Goal: Transaction & Acquisition: Purchase product/service

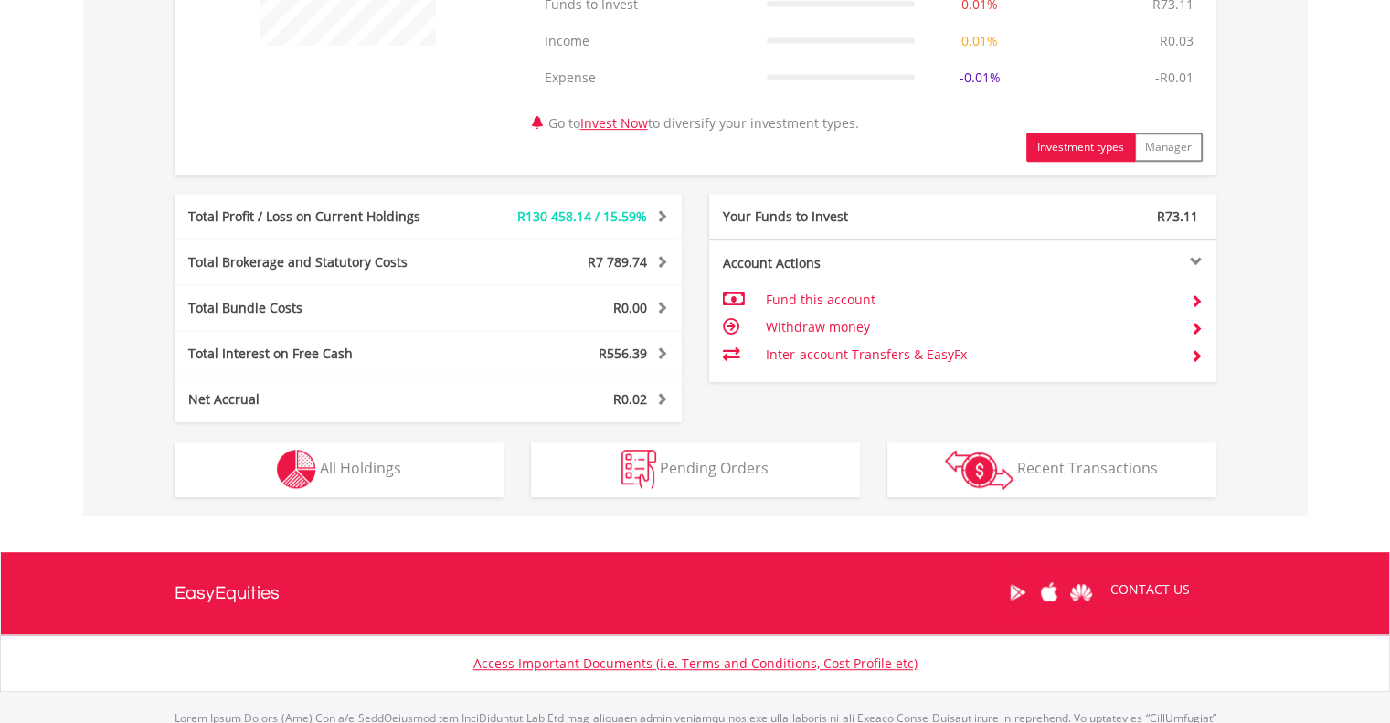
scroll to position [841, 0]
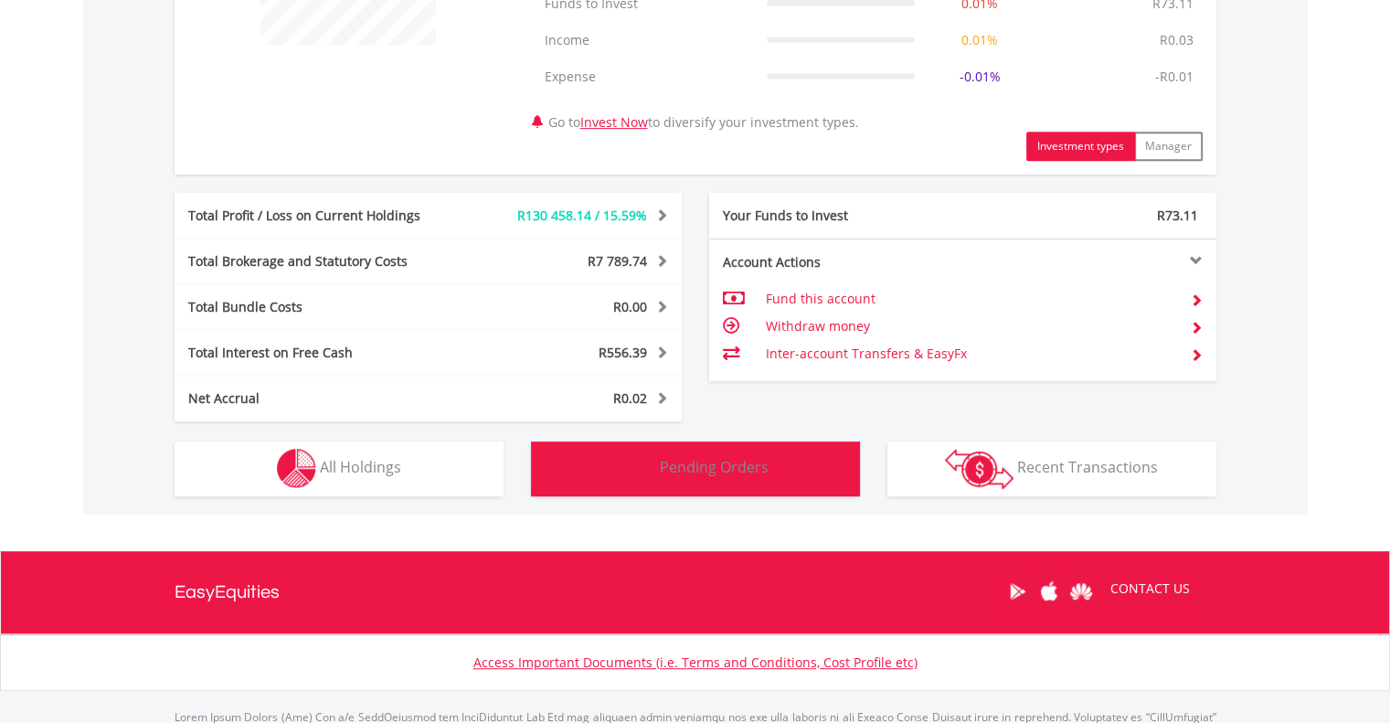
click at [652, 479] on img "button" at bounding box center [638, 468] width 35 height 39
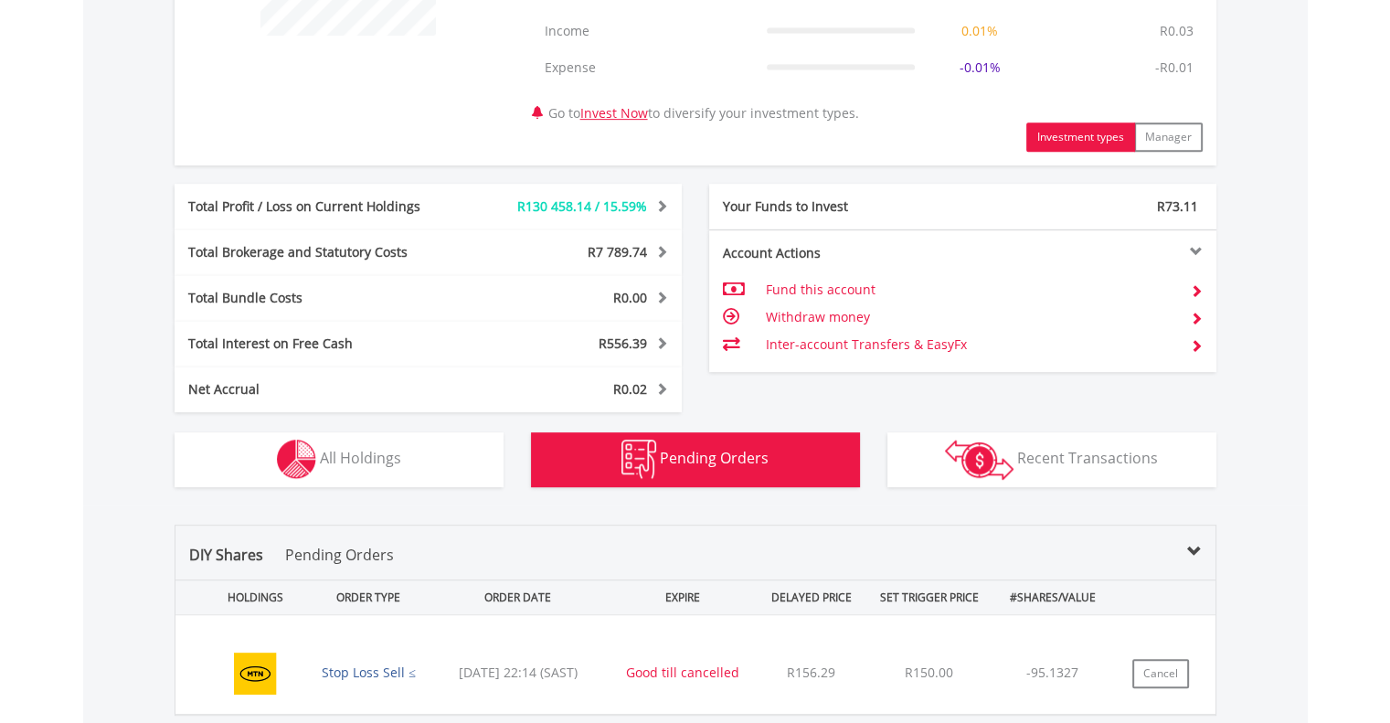
scroll to position [848, 0]
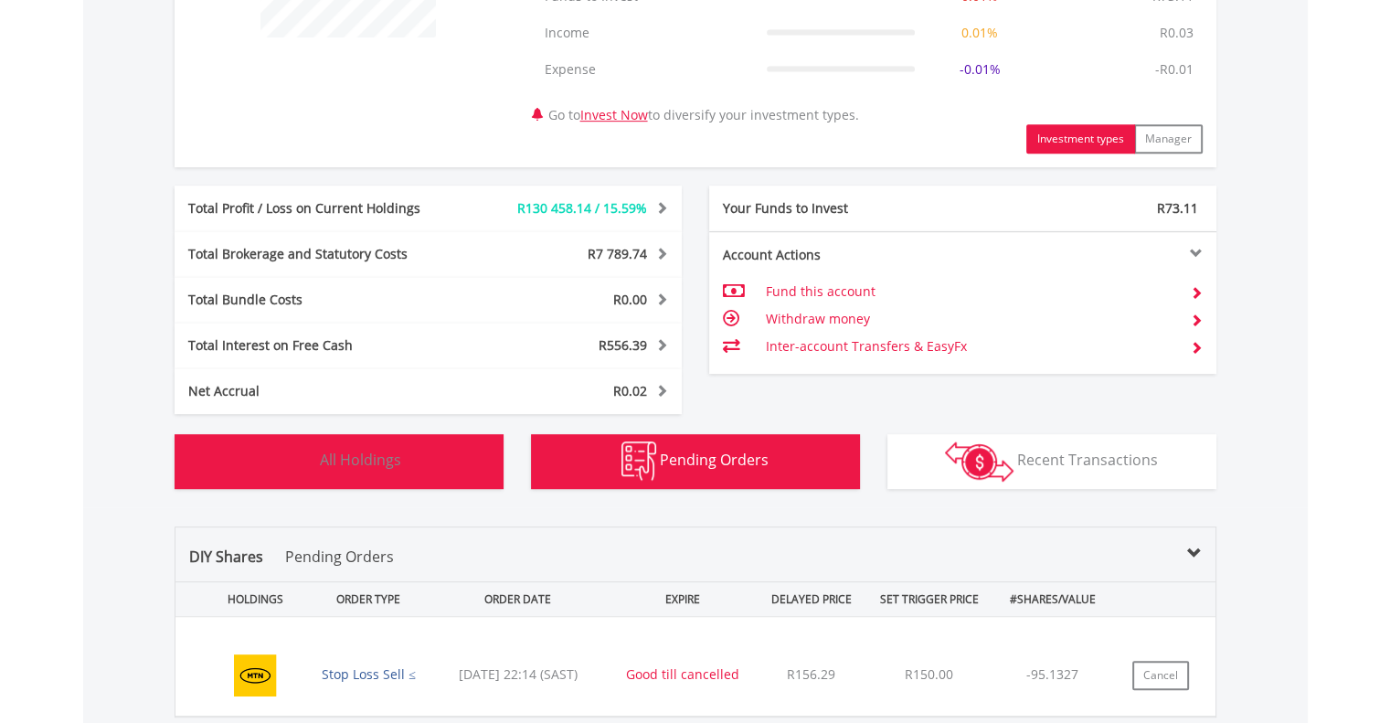
click at [333, 465] on span "All Holdings" at bounding box center [360, 460] width 81 height 20
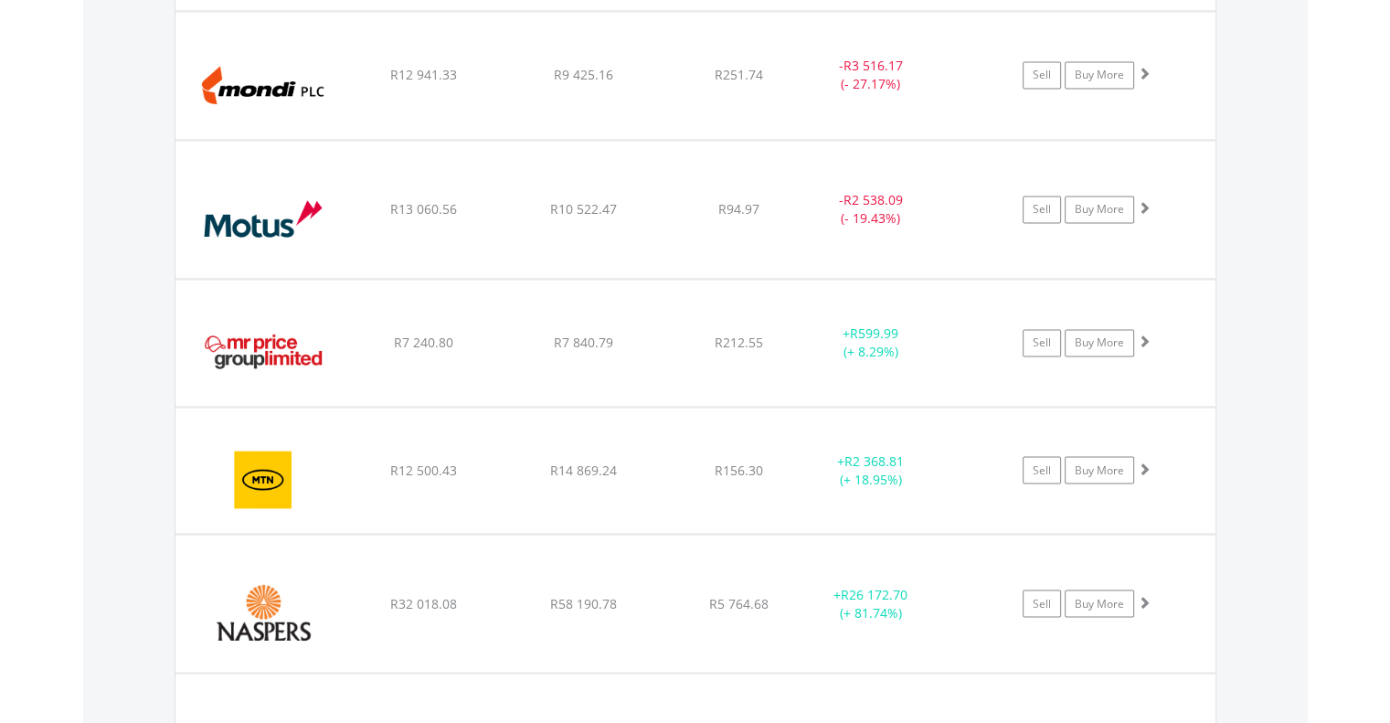
scroll to position [3029, 0]
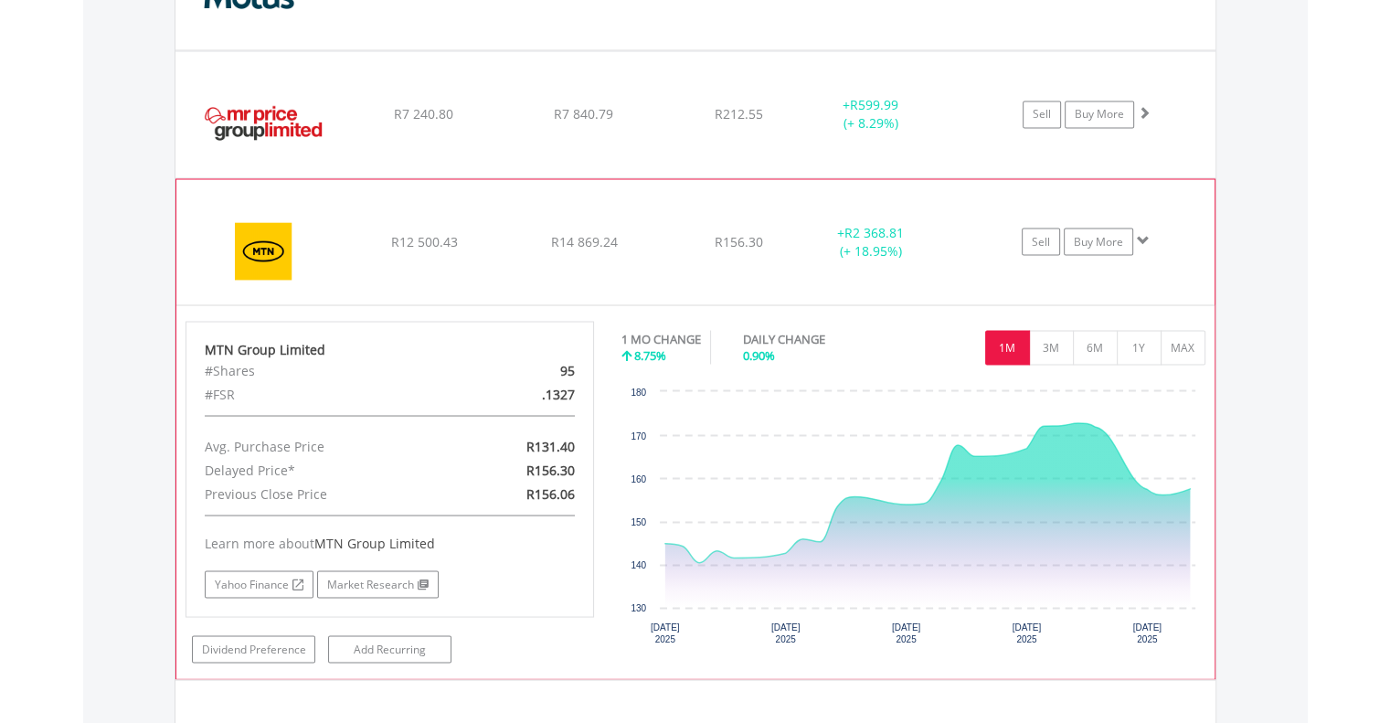
scroll to position [3356, 0]
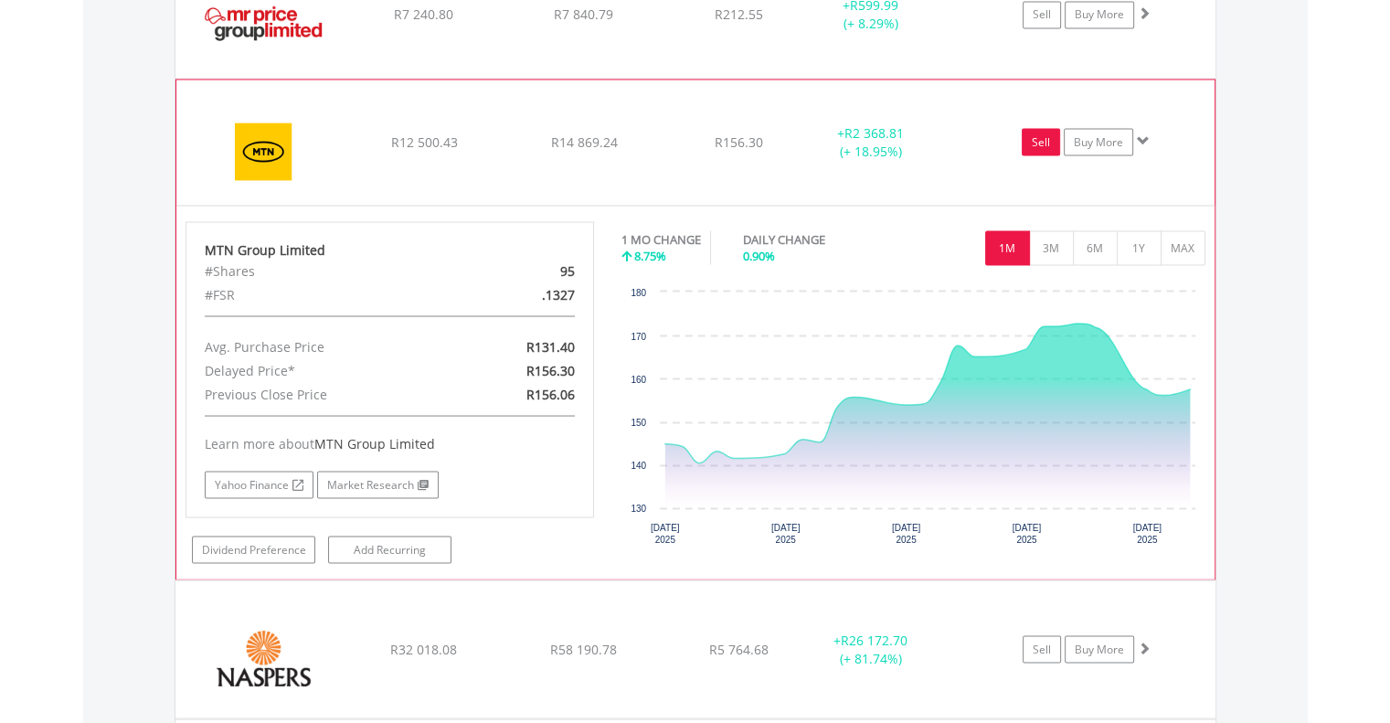
click at [1034, 131] on link "Sell" at bounding box center [1041, 141] width 38 height 27
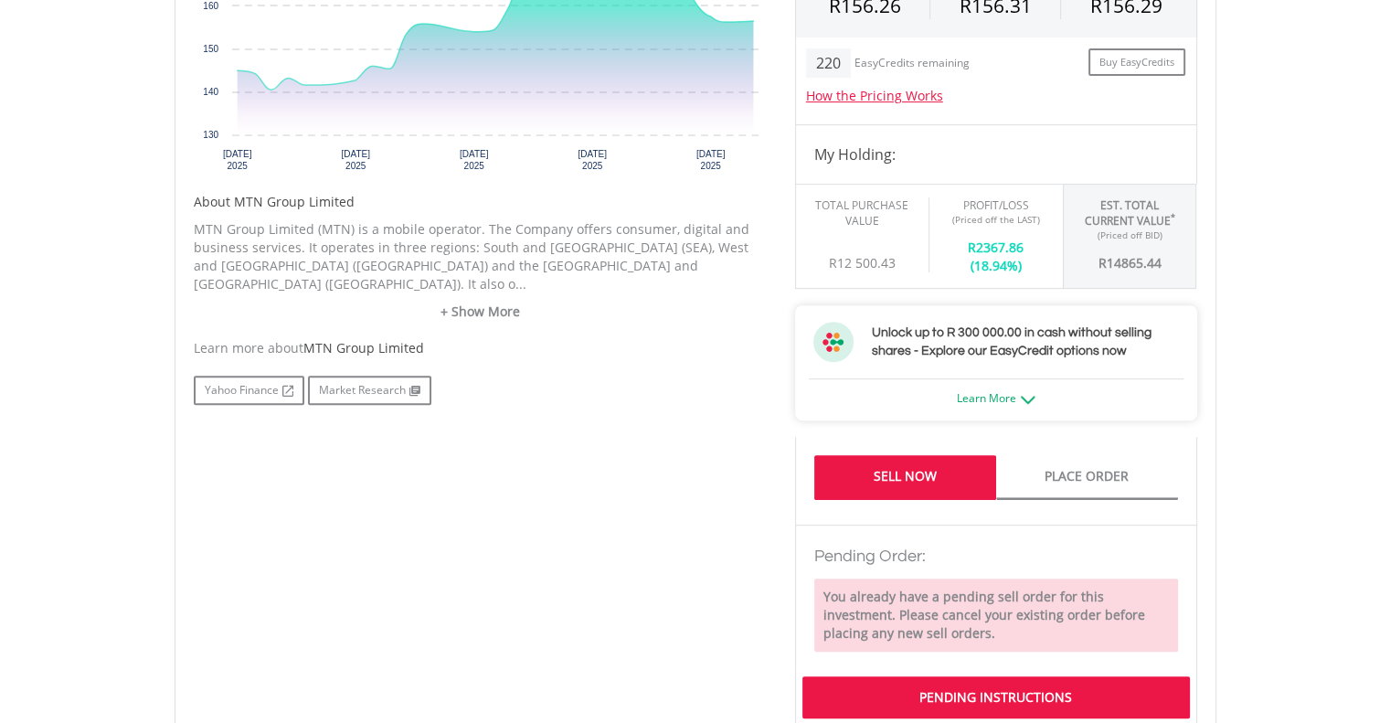
scroll to position [738, 0]
click at [1103, 467] on link "Place Order" at bounding box center [1087, 477] width 182 height 45
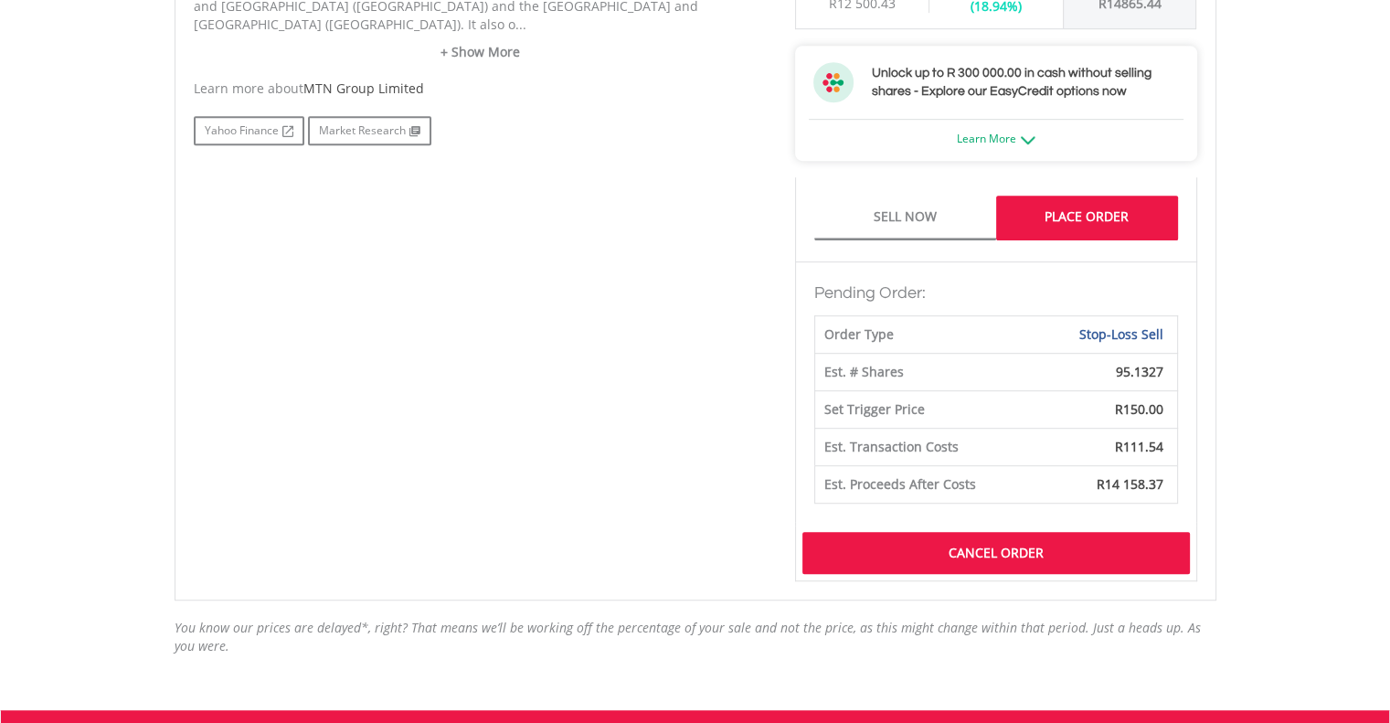
scroll to position [1000, 0]
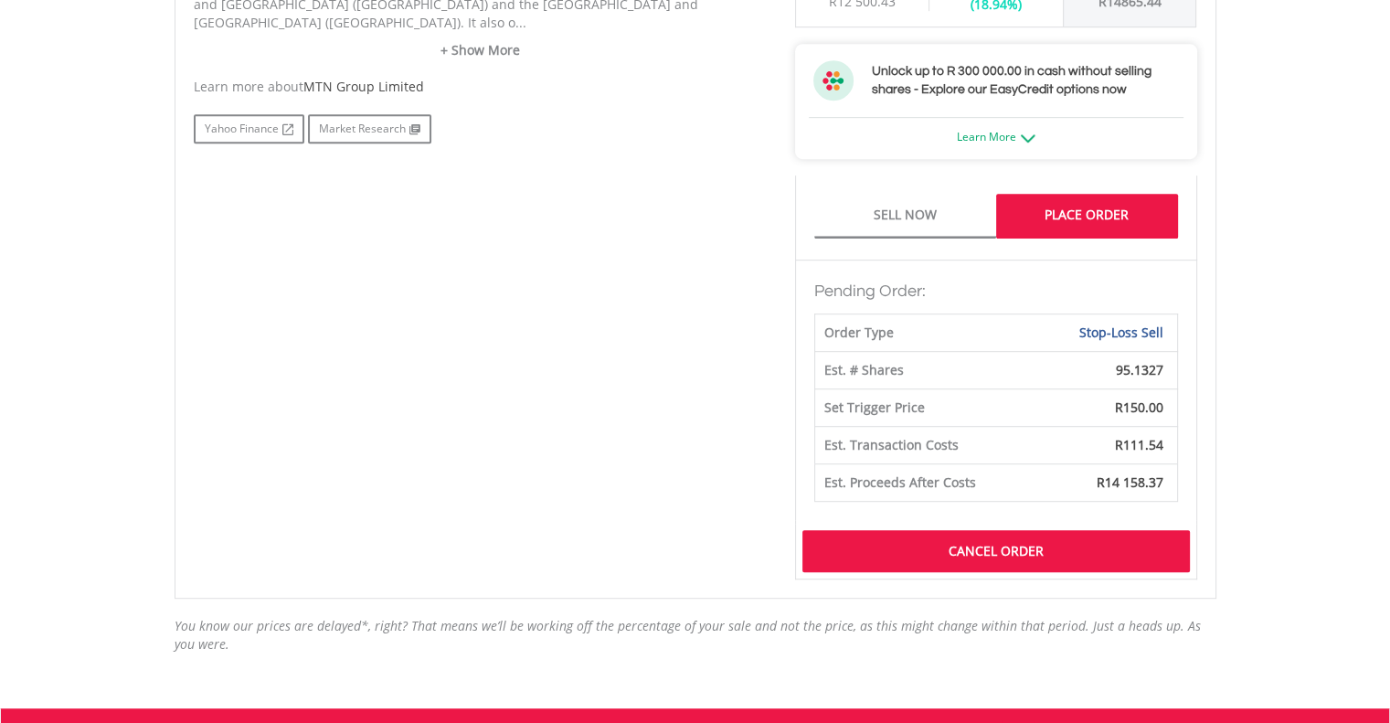
click at [862, 550] on div "Cancel Order" at bounding box center [995, 551] width 387 height 42
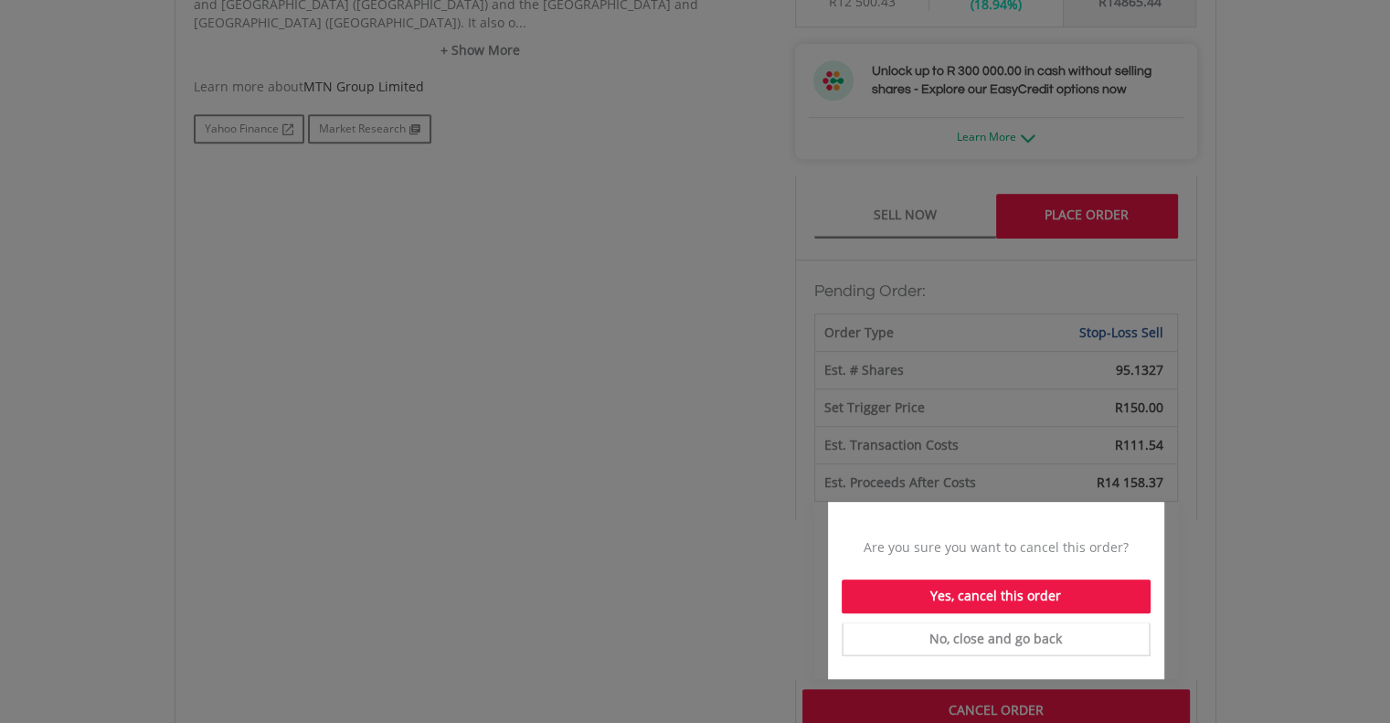
click at [929, 586] on div "Yes, cancel this order" at bounding box center [996, 596] width 309 height 34
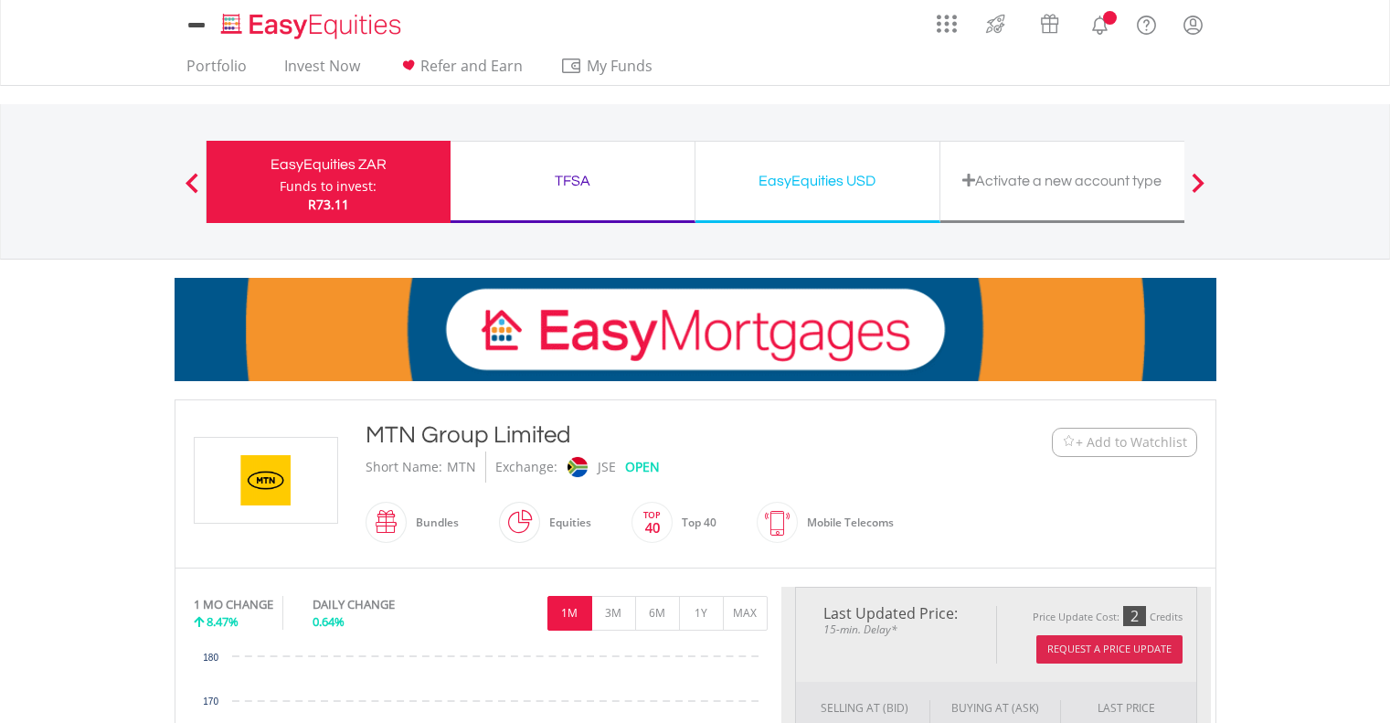
scroll to position [1000, 0]
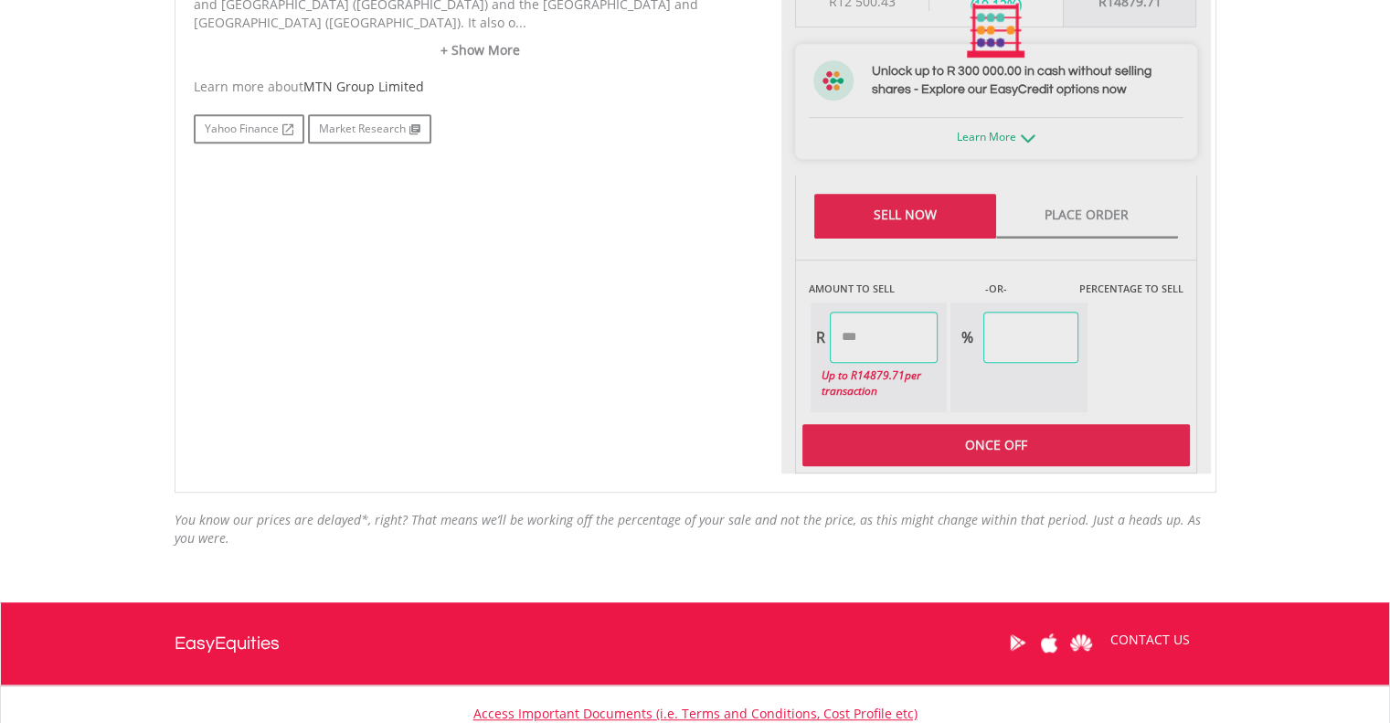
type input "********"
type input "******"
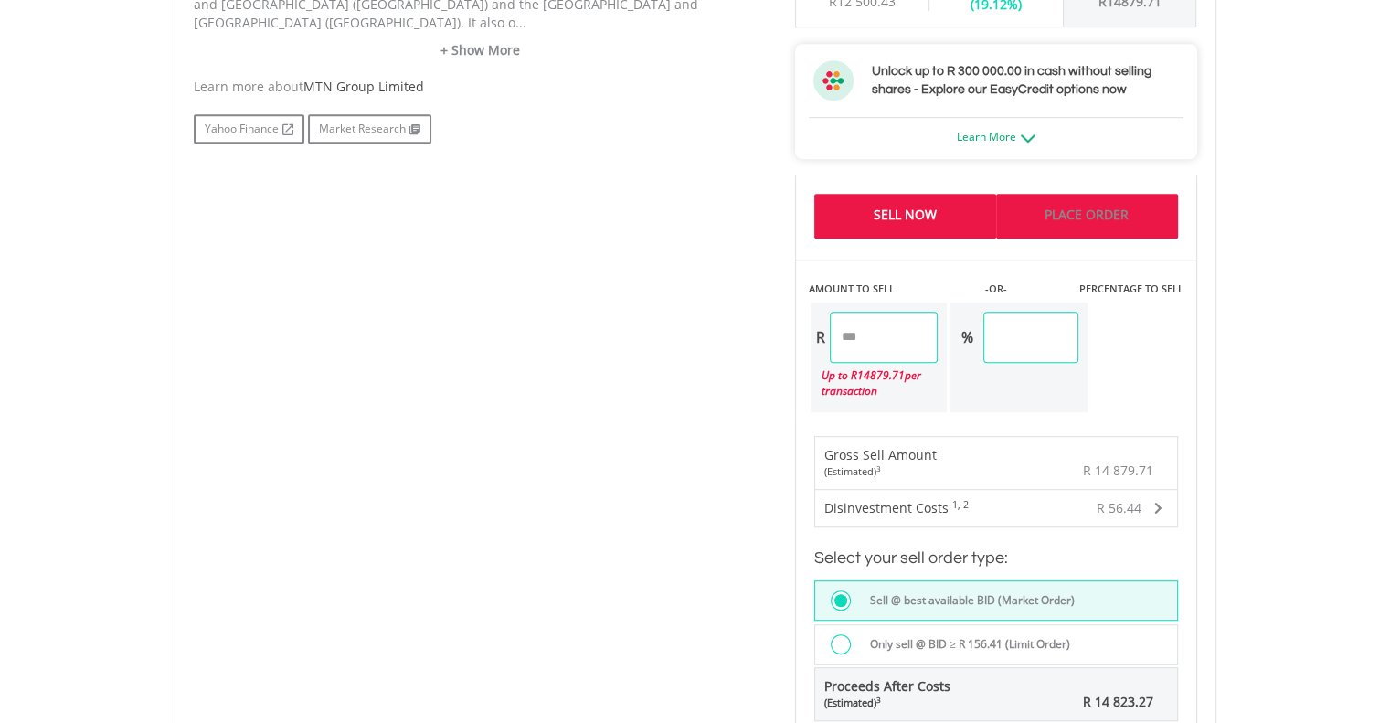
click at [1104, 212] on link "Place Order" at bounding box center [1087, 216] width 182 height 45
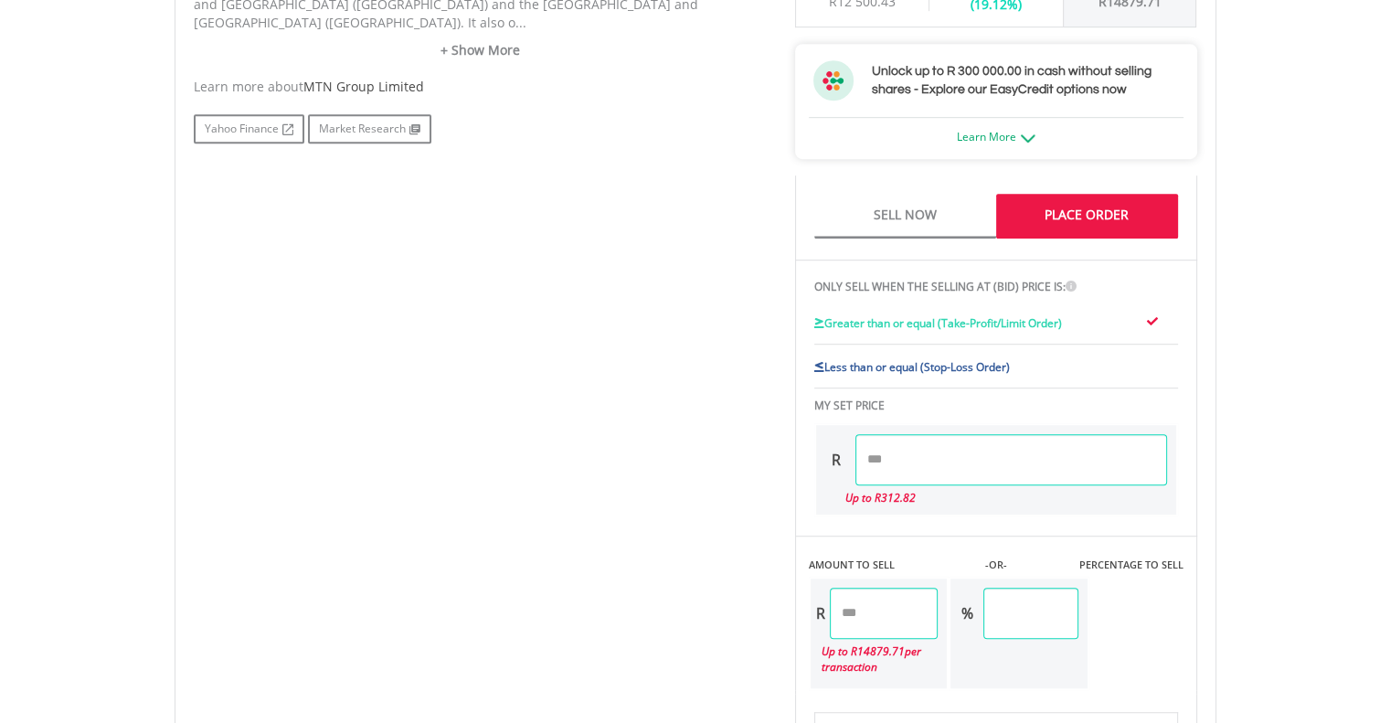
drag, startPoint x: 903, startPoint y: 455, endPoint x: 794, endPoint y: 461, distance: 108.9
click at [795, 461] on div "ONLY SELL WHEN THE SELLING AT (BID) PRICE IS: Greater than or equal (Take-Profi…" at bounding box center [996, 398] width 402 height 276
click at [862, 359] on span "Less than or equal (Stop-Loss Order)" at bounding box center [917, 367] width 186 height 16
click at [886, 456] on input "number" at bounding box center [1011, 459] width 312 height 51
type input "******"
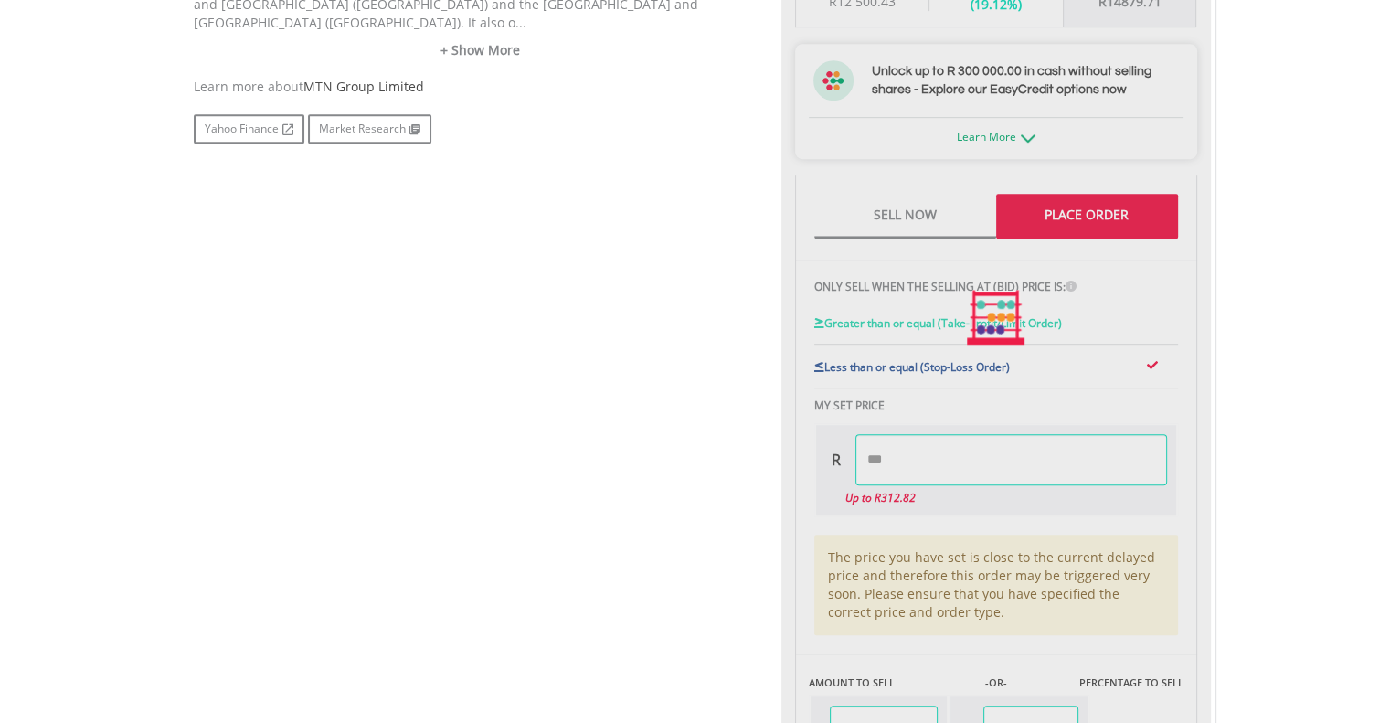
click at [747, 521] on div "No chart available. 1 MO CHANGE 8.47% DAILY CHANGE 0.64% 1M 3M 6M 1Y MAX Chart …" at bounding box center [695, 317] width 1031 height 1461
type input "********"
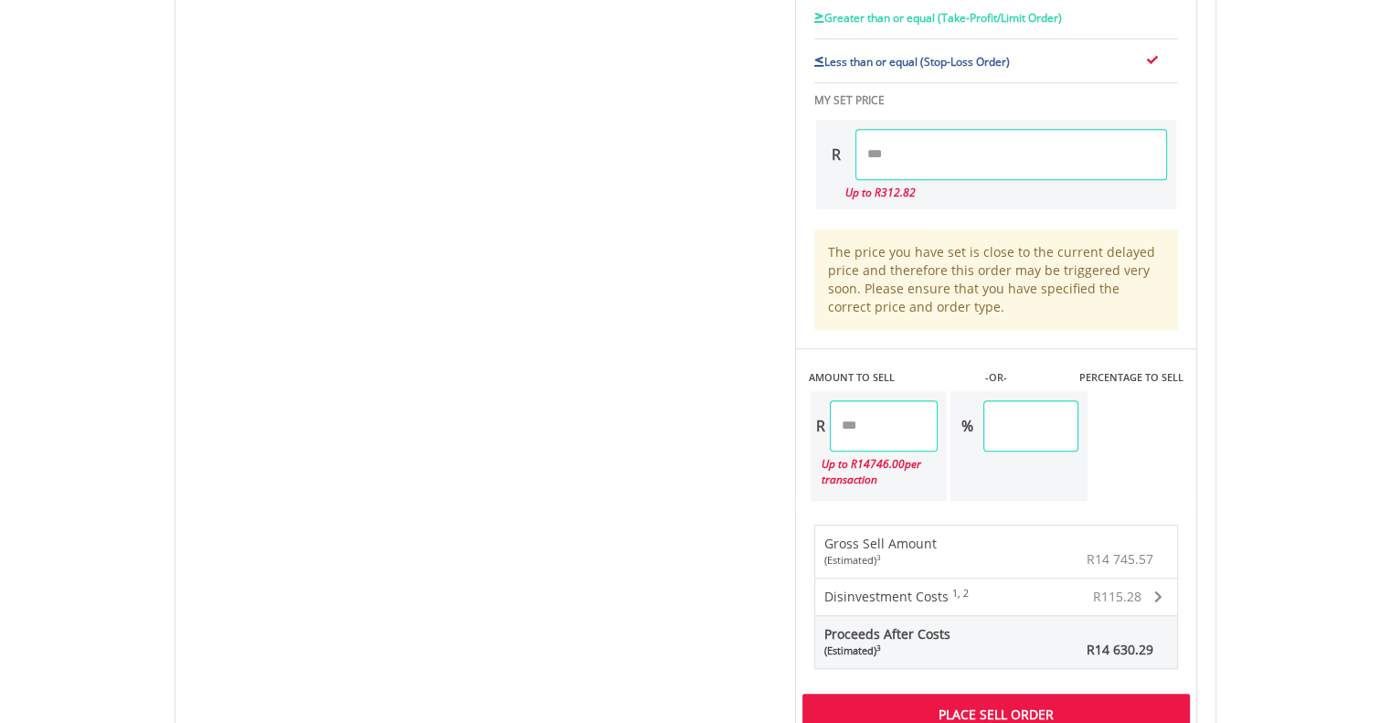
scroll to position [1518, 0]
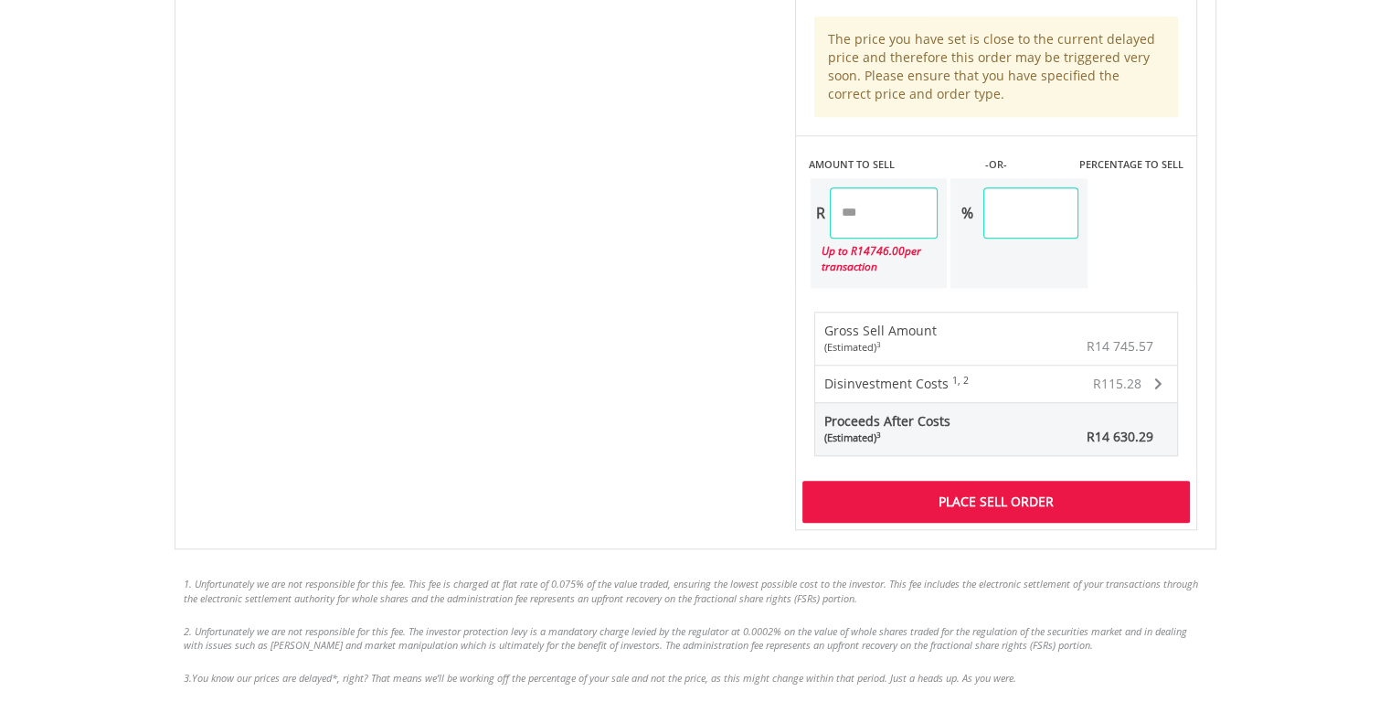
click at [863, 489] on div "Place Sell Order" at bounding box center [995, 502] width 387 height 42
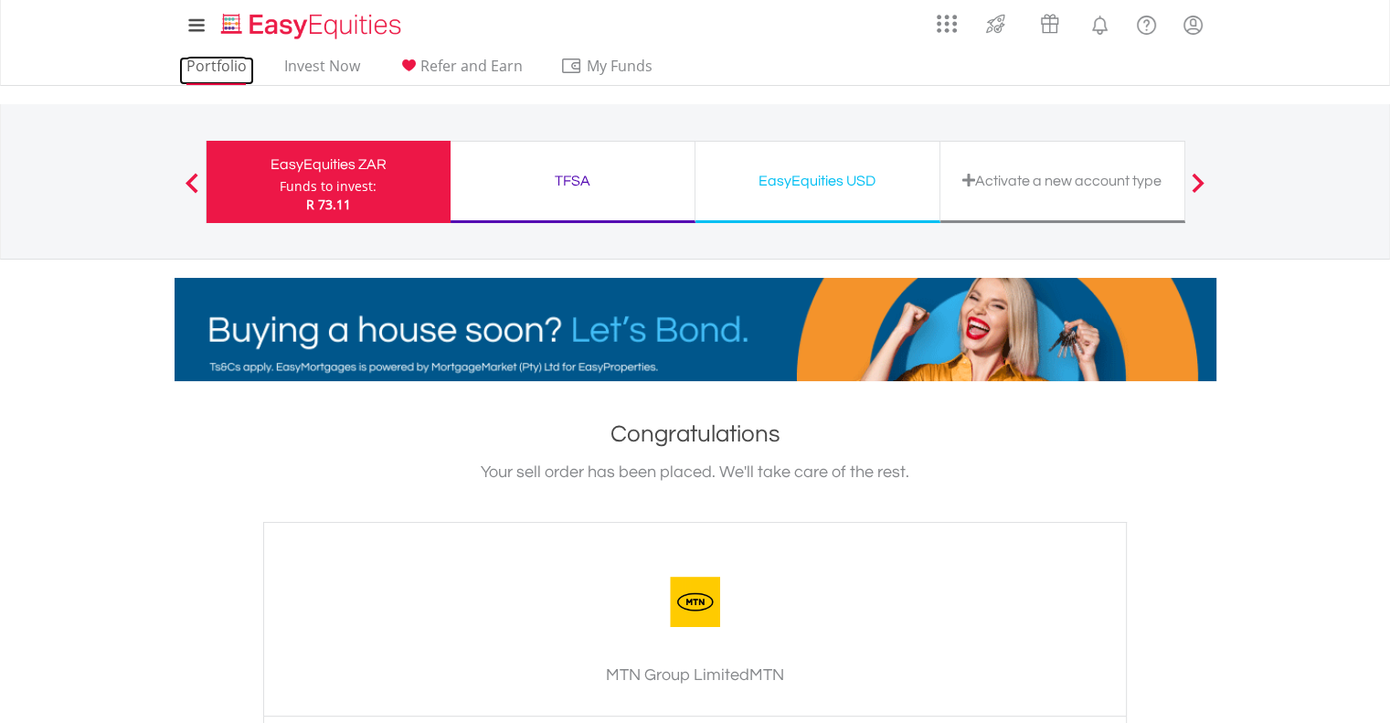
click at [218, 70] on link "Portfolio" at bounding box center [216, 71] width 75 height 28
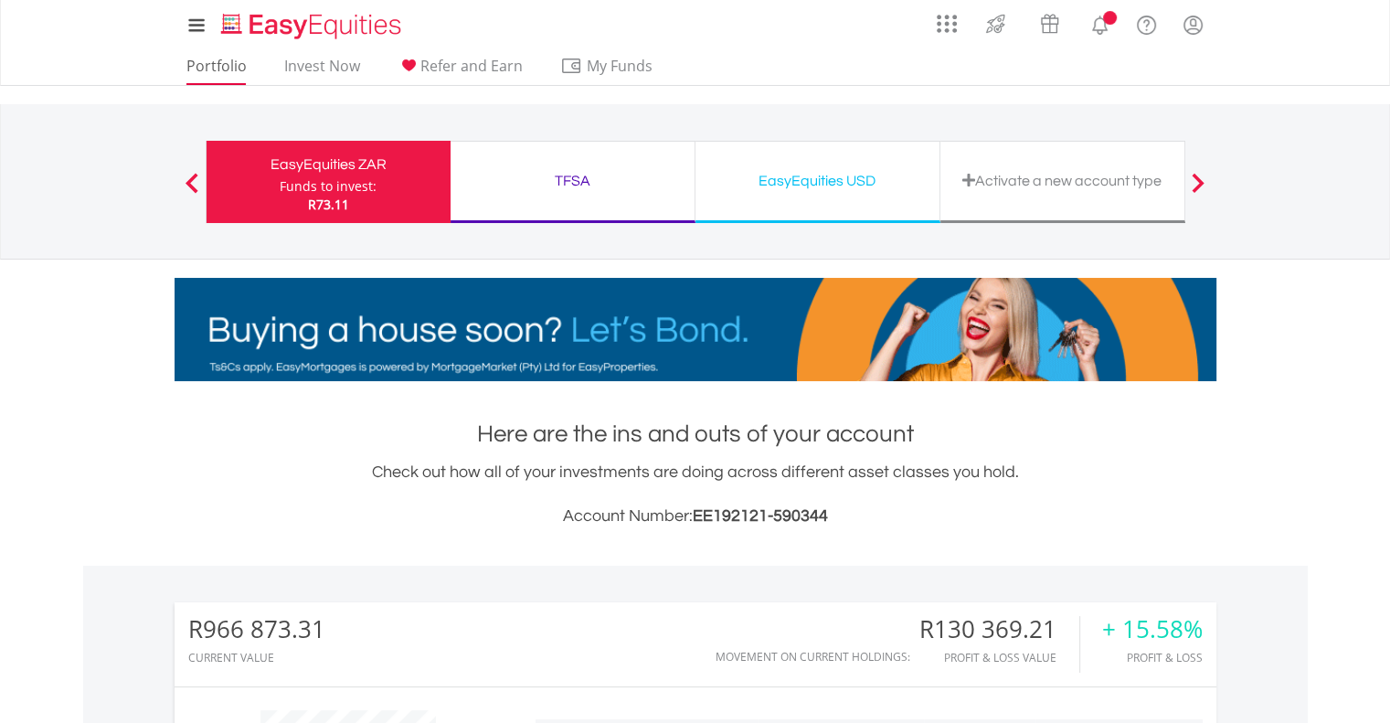
scroll to position [175, 347]
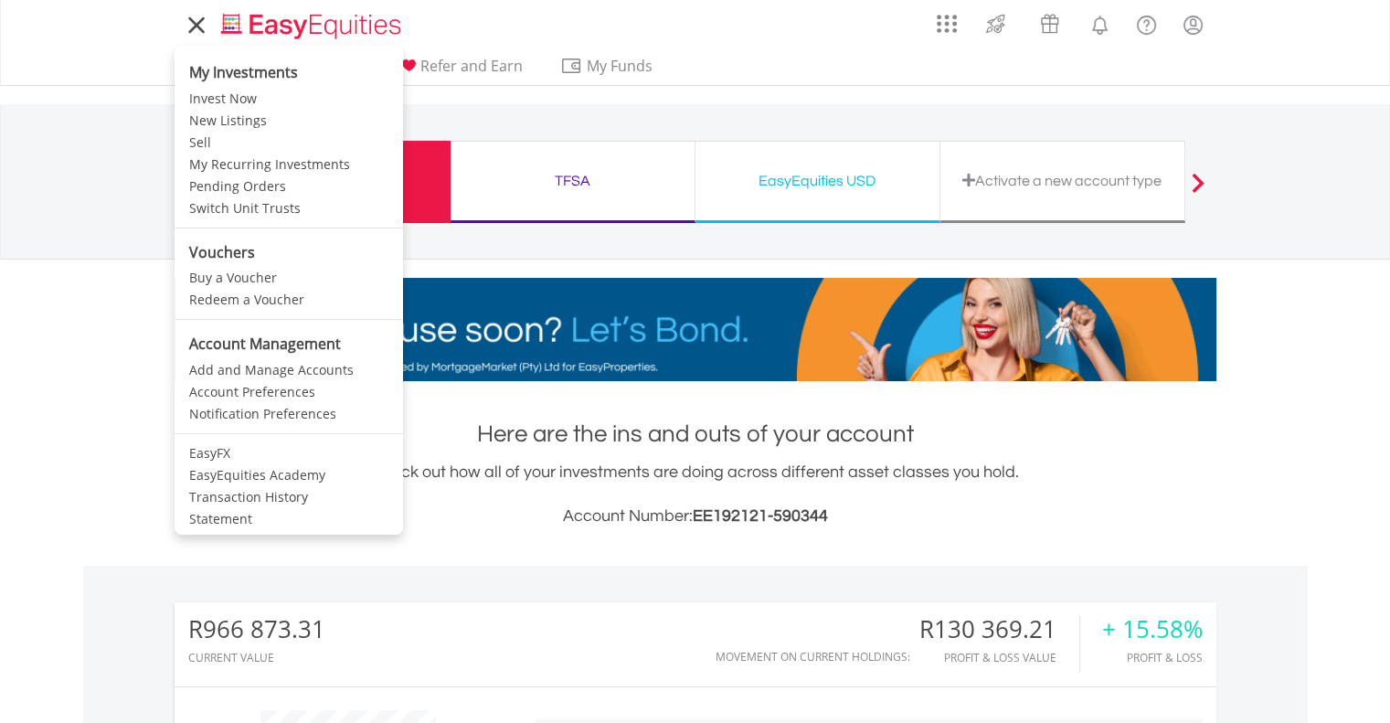
click at [197, 38] on link at bounding box center [197, 25] width 44 height 41
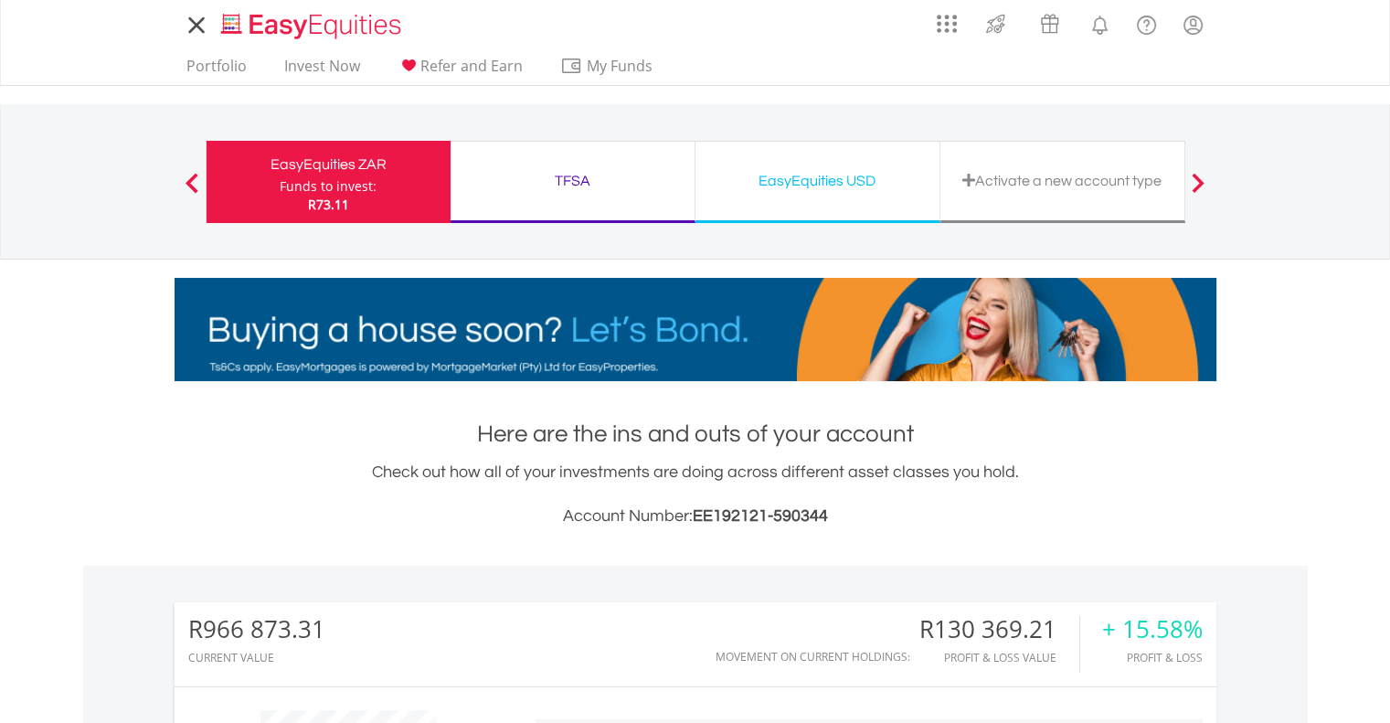
click at [197, 38] on link at bounding box center [197, 25] width 44 height 41
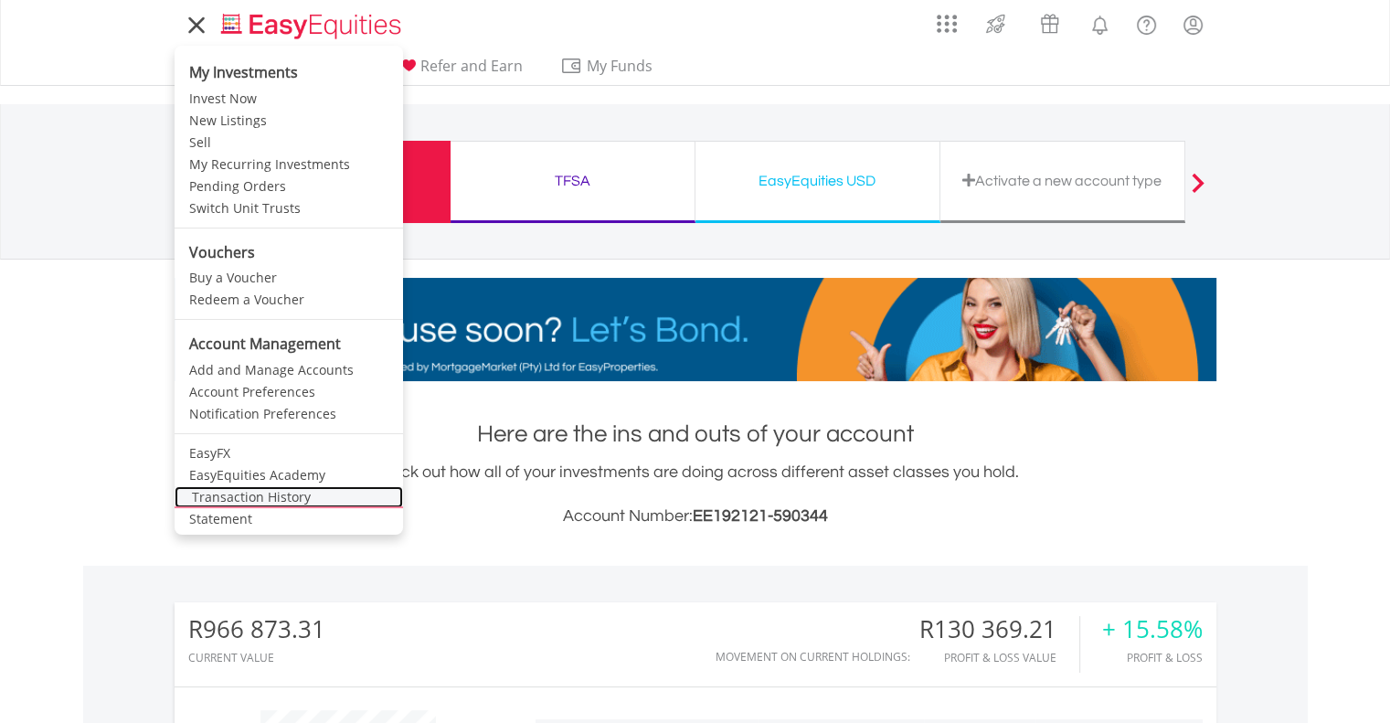
click at [228, 495] on link "Transaction History" at bounding box center [289, 497] width 228 height 22
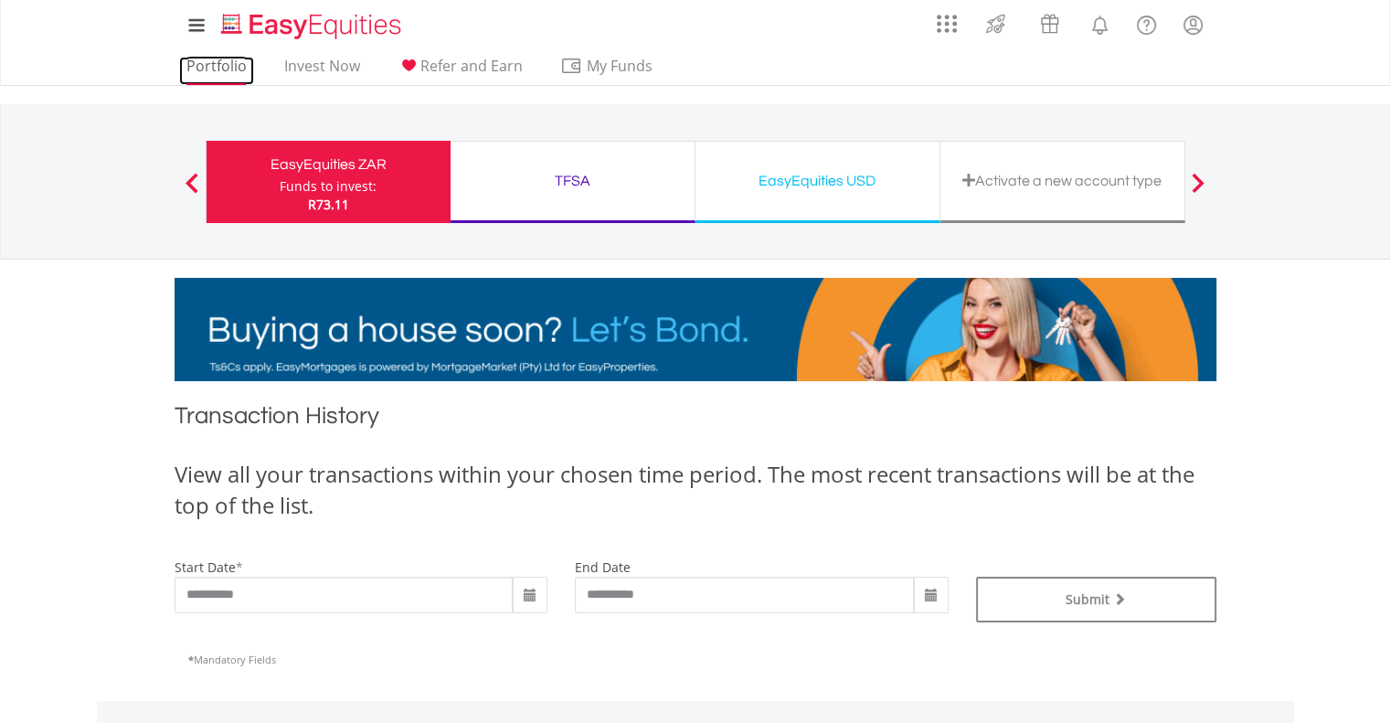
click at [201, 76] on link "Portfolio" at bounding box center [216, 71] width 75 height 28
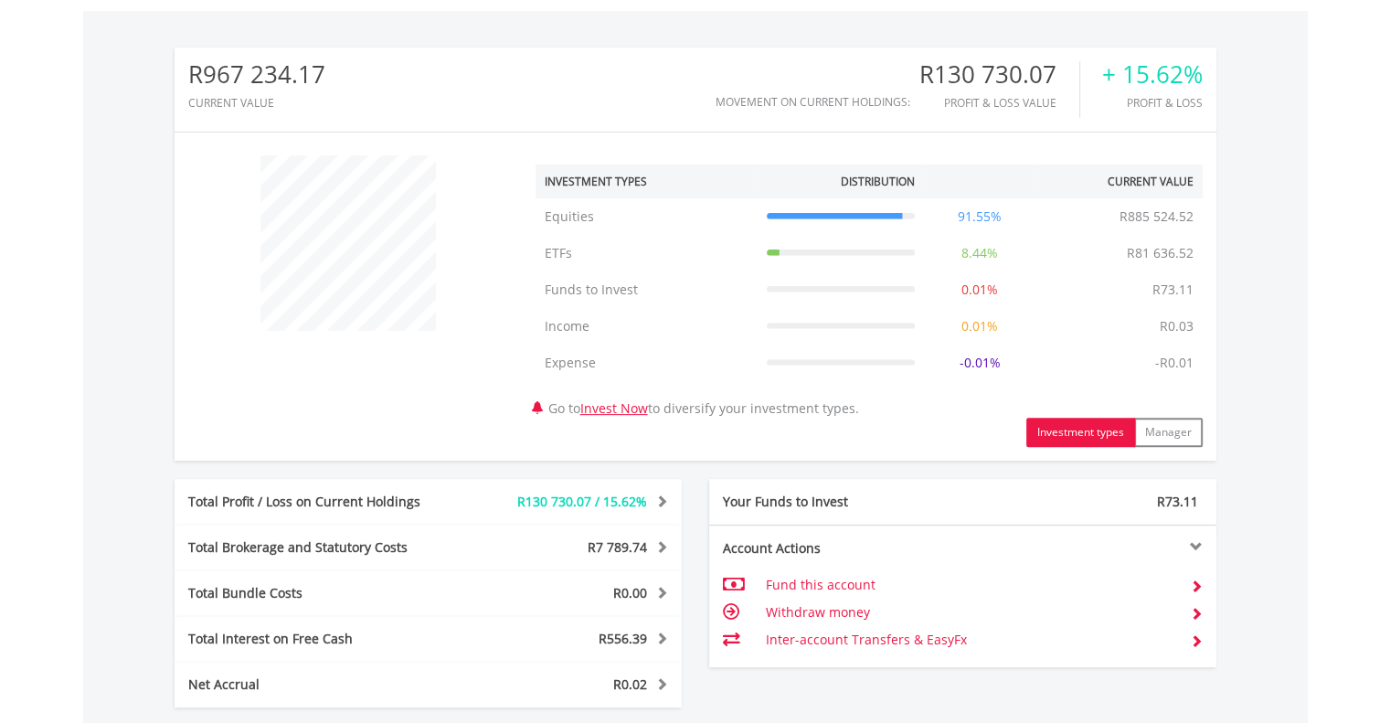
scroll to position [930, 0]
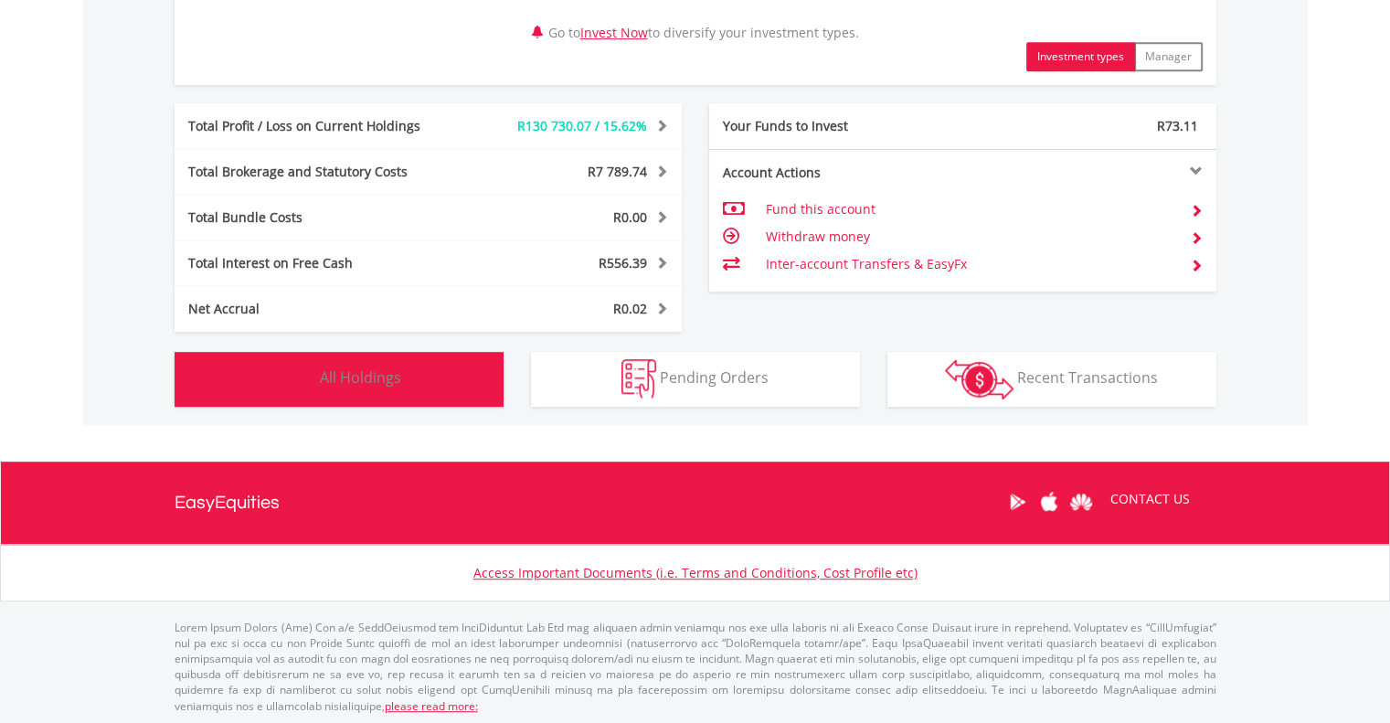
click at [252, 401] on button "Holdings All Holdings" at bounding box center [339, 379] width 329 height 55
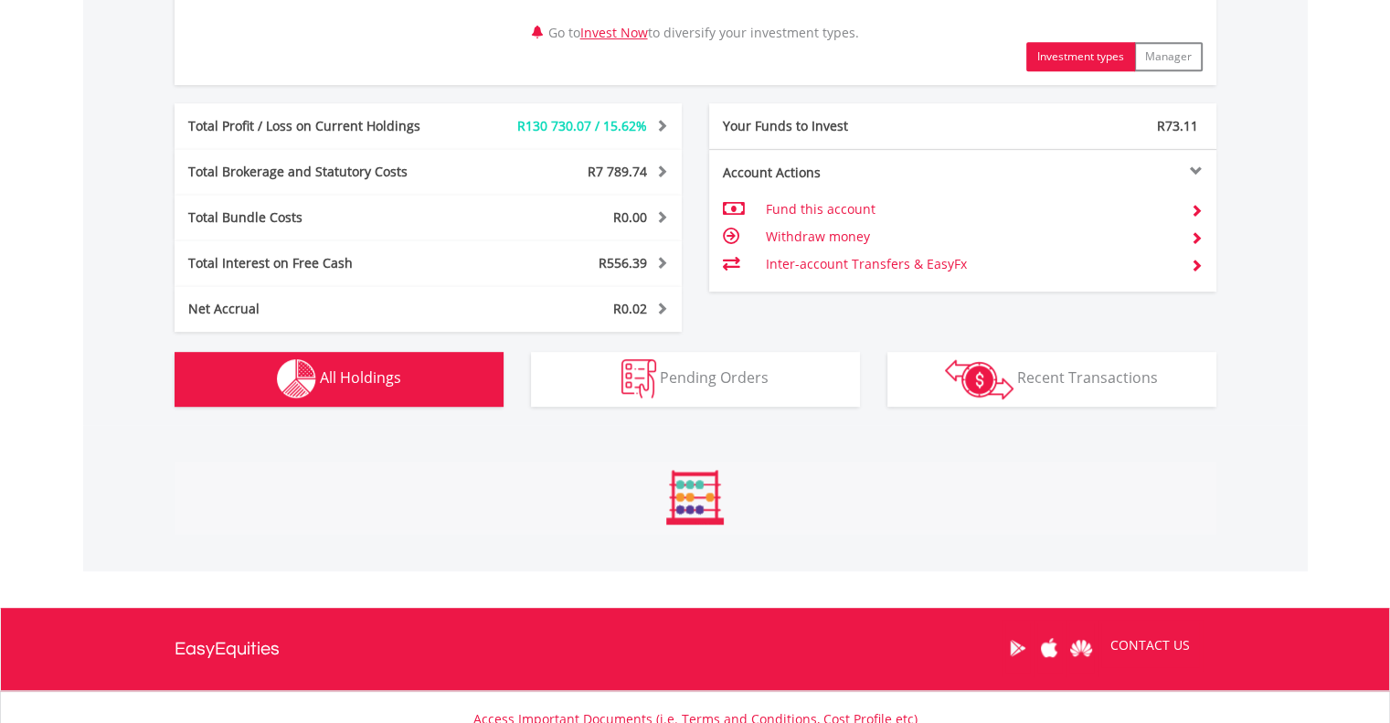
scroll to position [1390, 0]
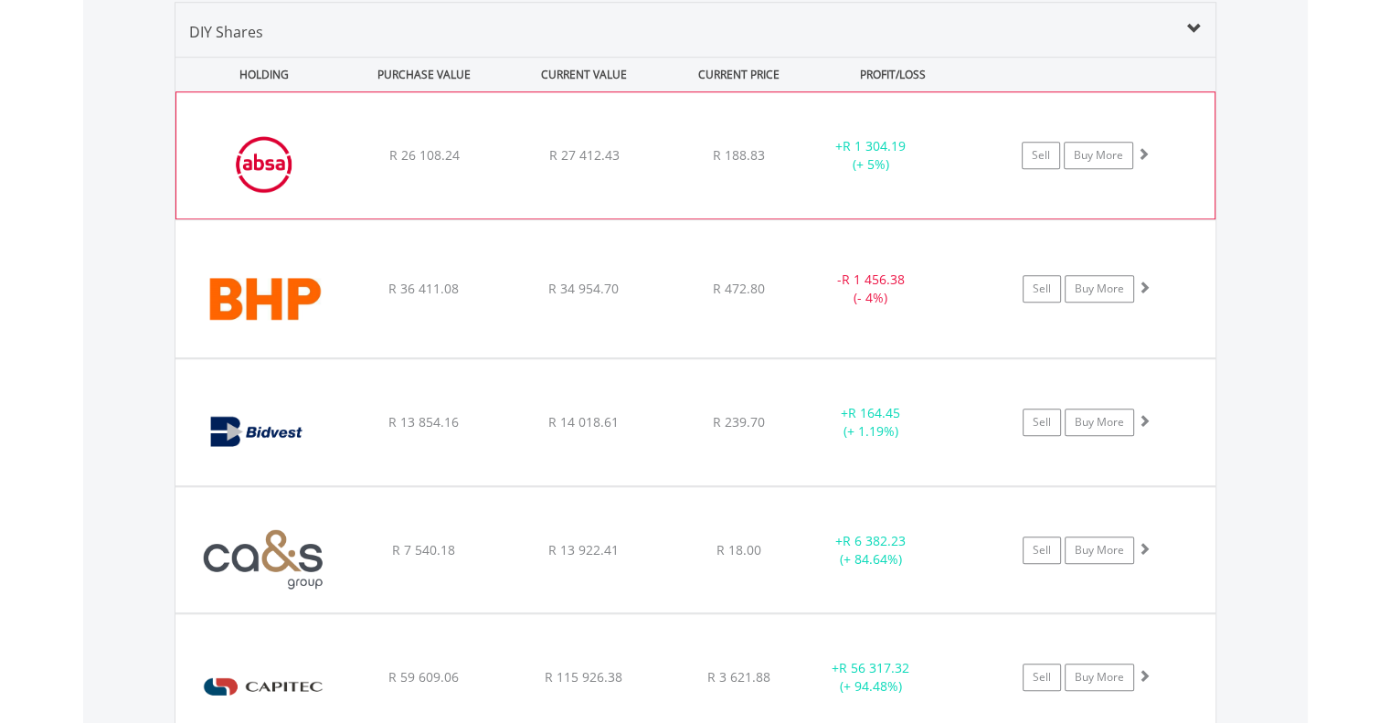
click at [373, 178] on div "﻿ Absa Group Limited R 26 108.24 R 27 412.43 R 188.83 + R 1 304.19 (+ 5%) Sell …" at bounding box center [695, 155] width 1038 height 126
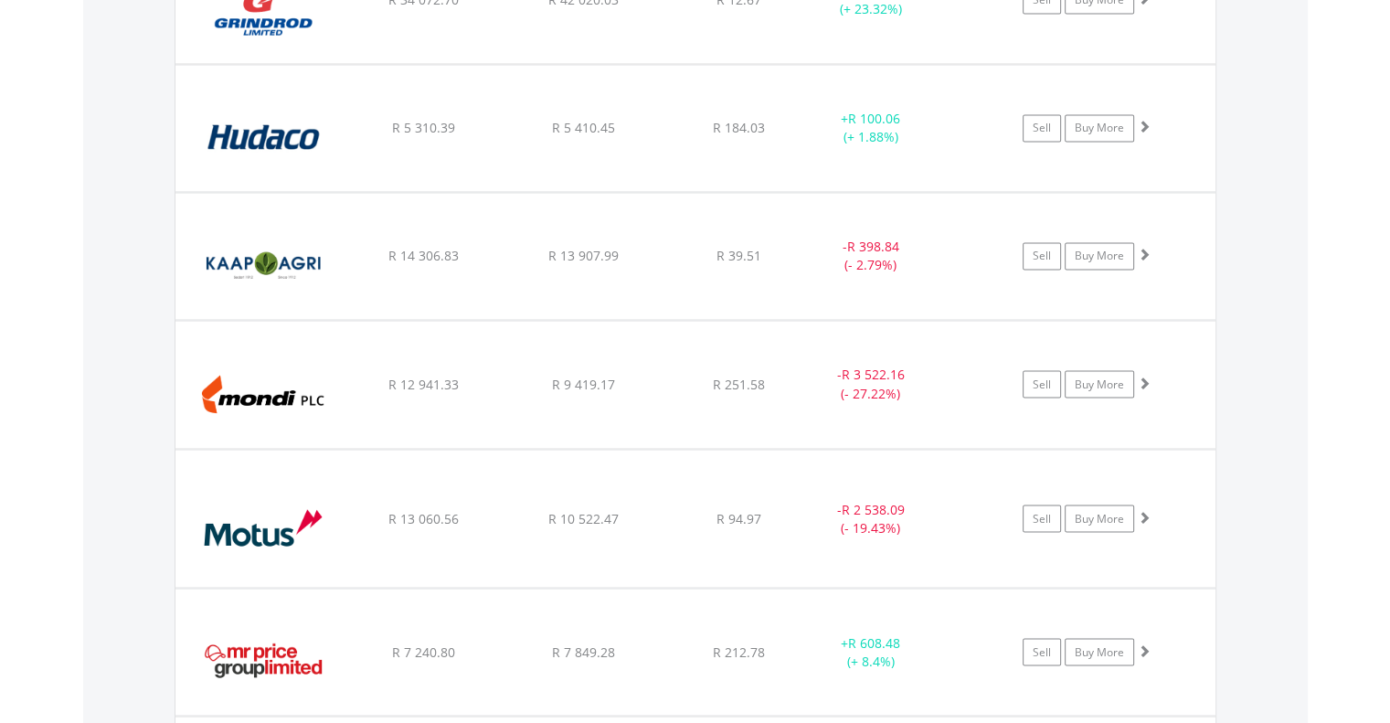
scroll to position [3061, 0]
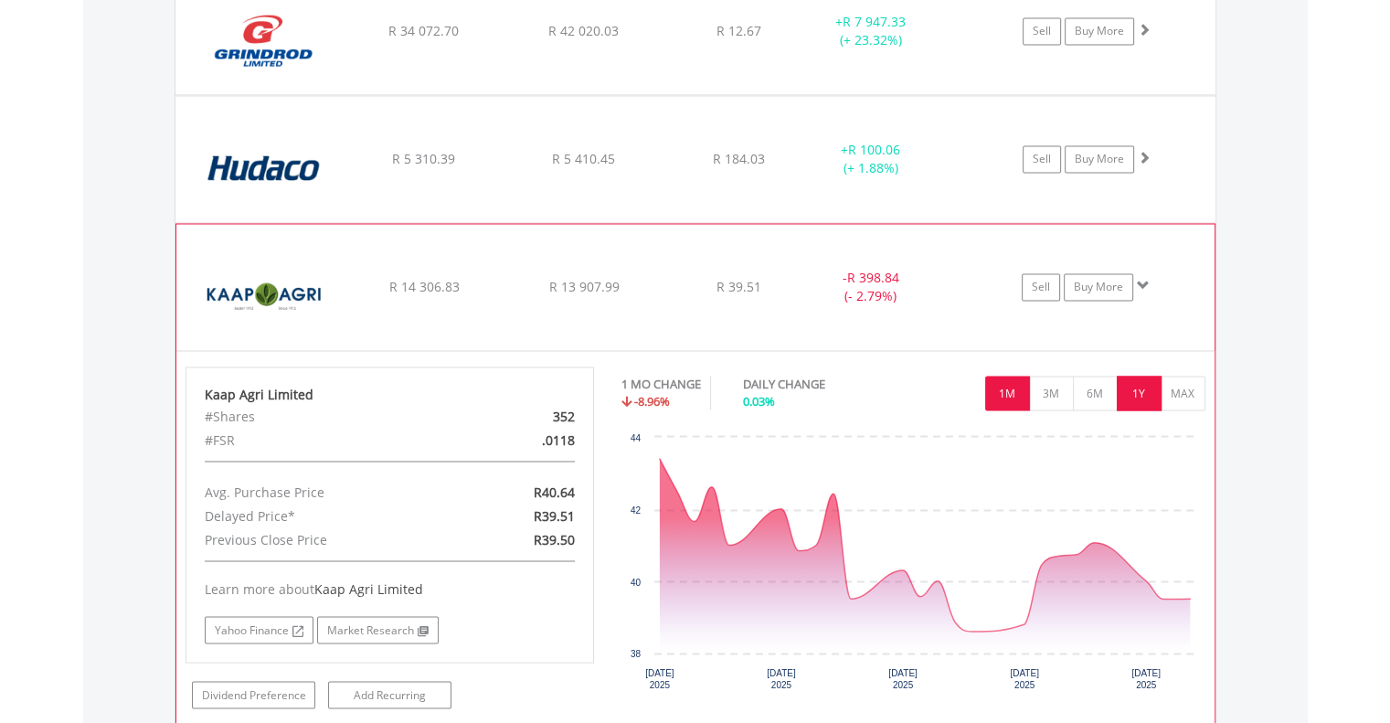
click at [1124, 396] on button "1Y" at bounding box center [1139, 393] width 45 height 35
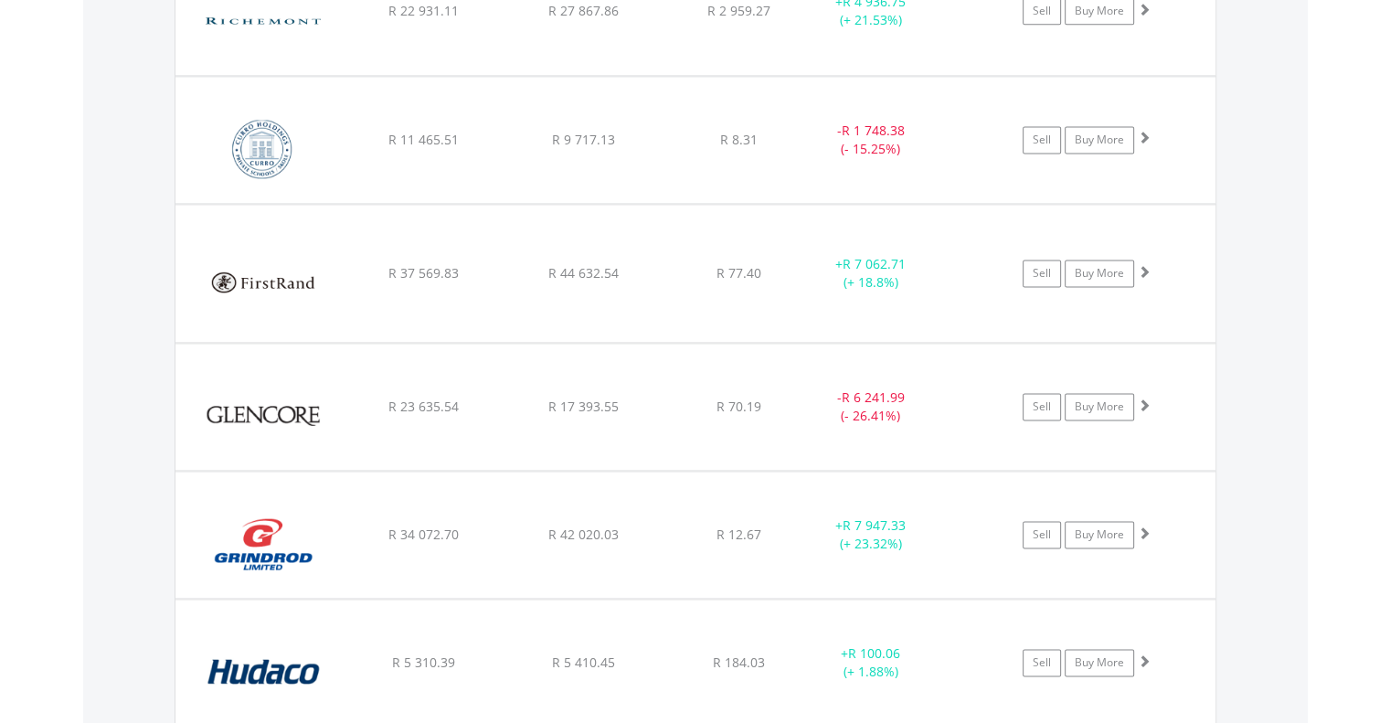
scroll to position [2422, 0]
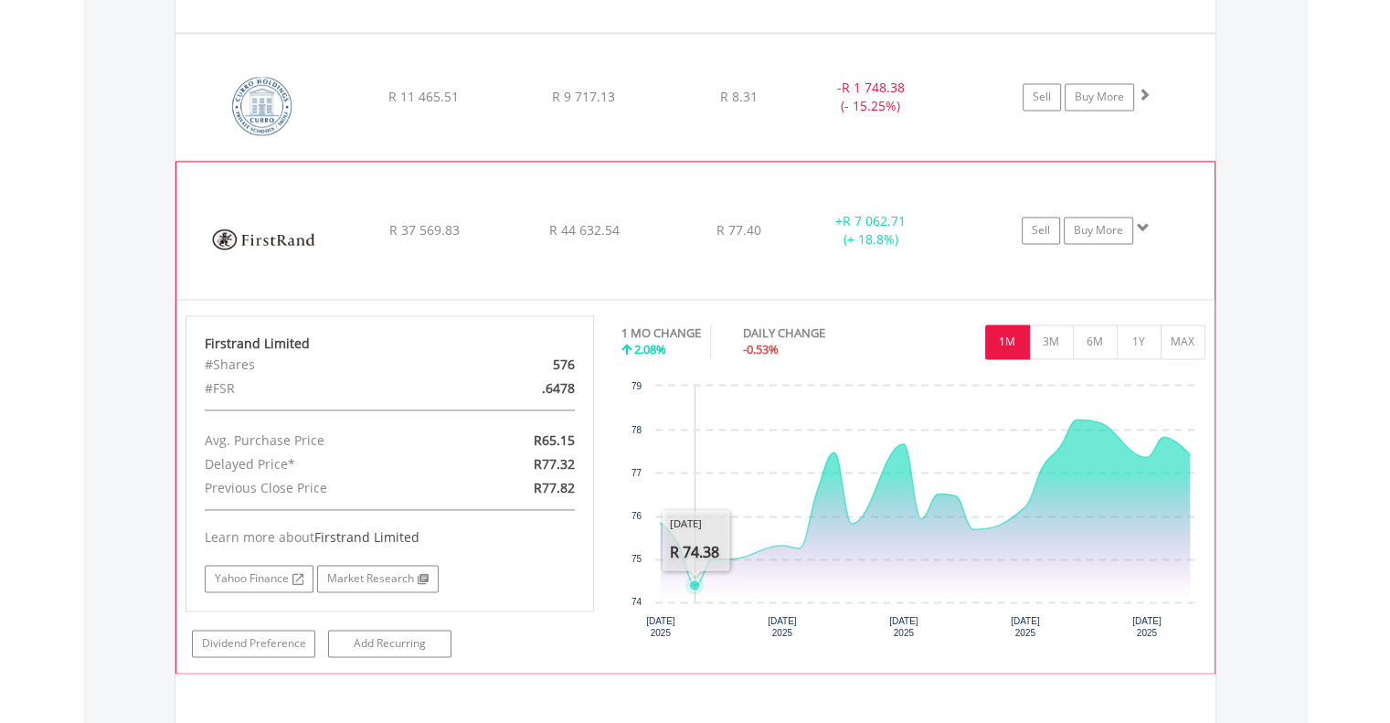
scroll to position [2604, 0]
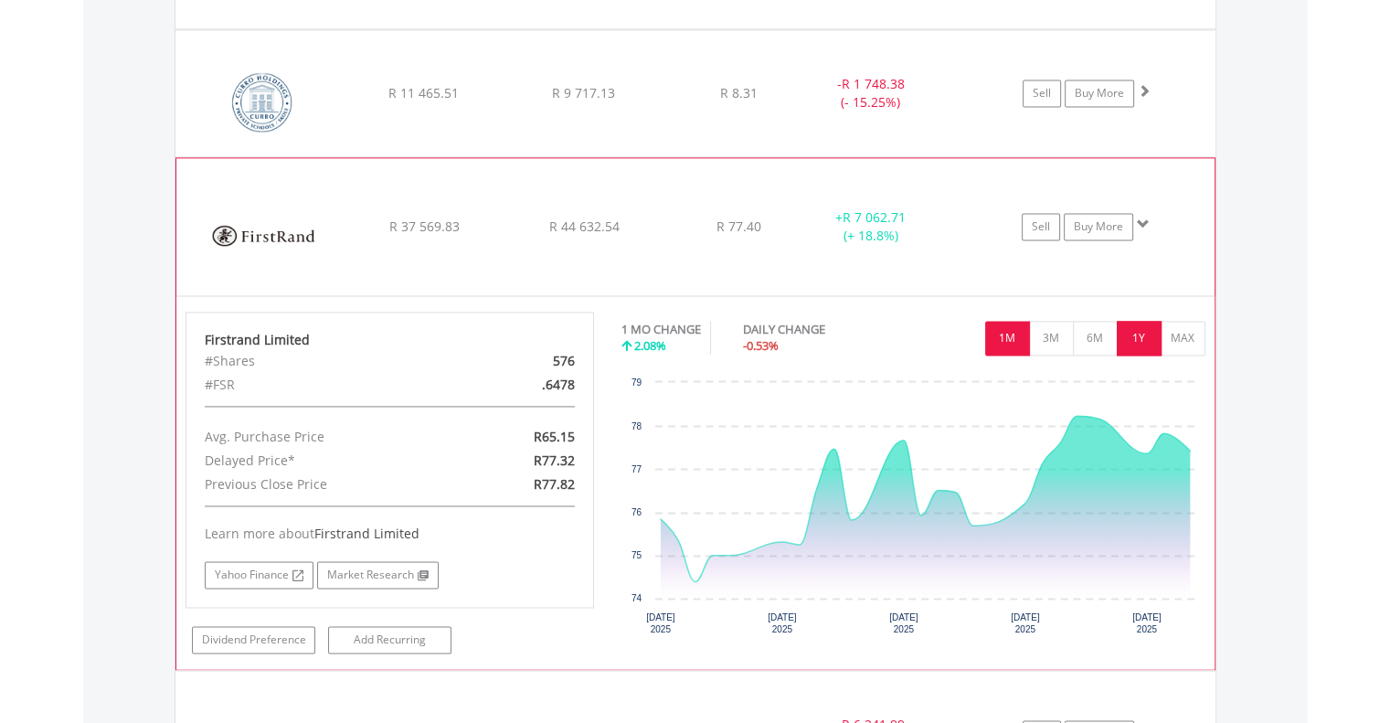
click at [1130, 335] on button "1Y" at bounding box center [1139, 338] width 45 height 35
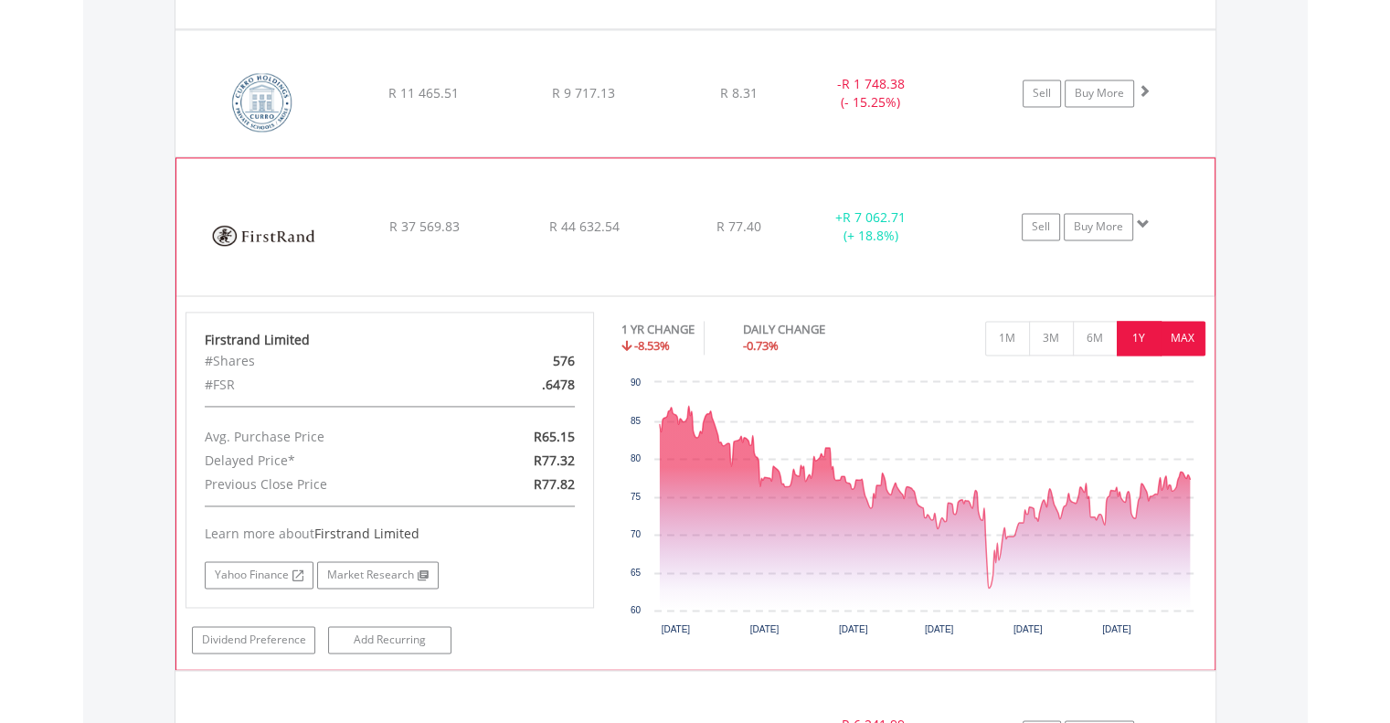
click at [1181, 335] on button "MAX" at bounding box center [1183, 338] width 45 height 35
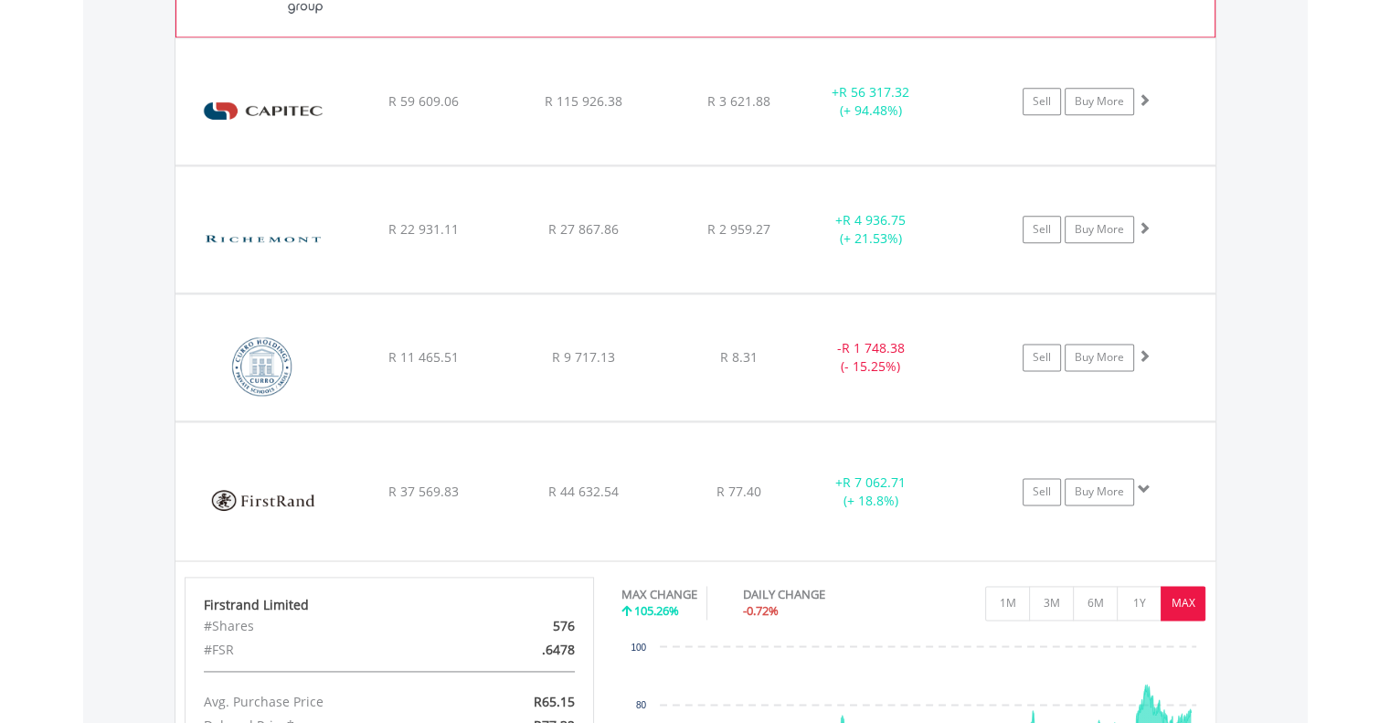
scroll to position [2319, 0]
